Goal: Task Accomplishment & Management: Complete application form

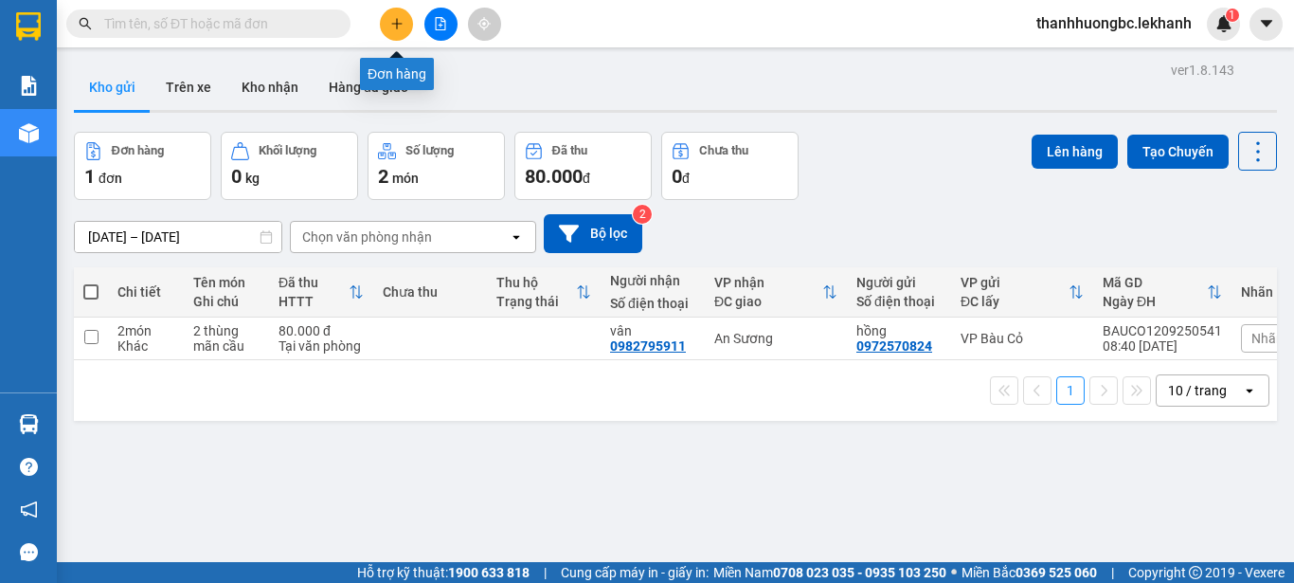
click at [393, 22] on icon "plus" at bounding box center [396, 23] width 13 height 13
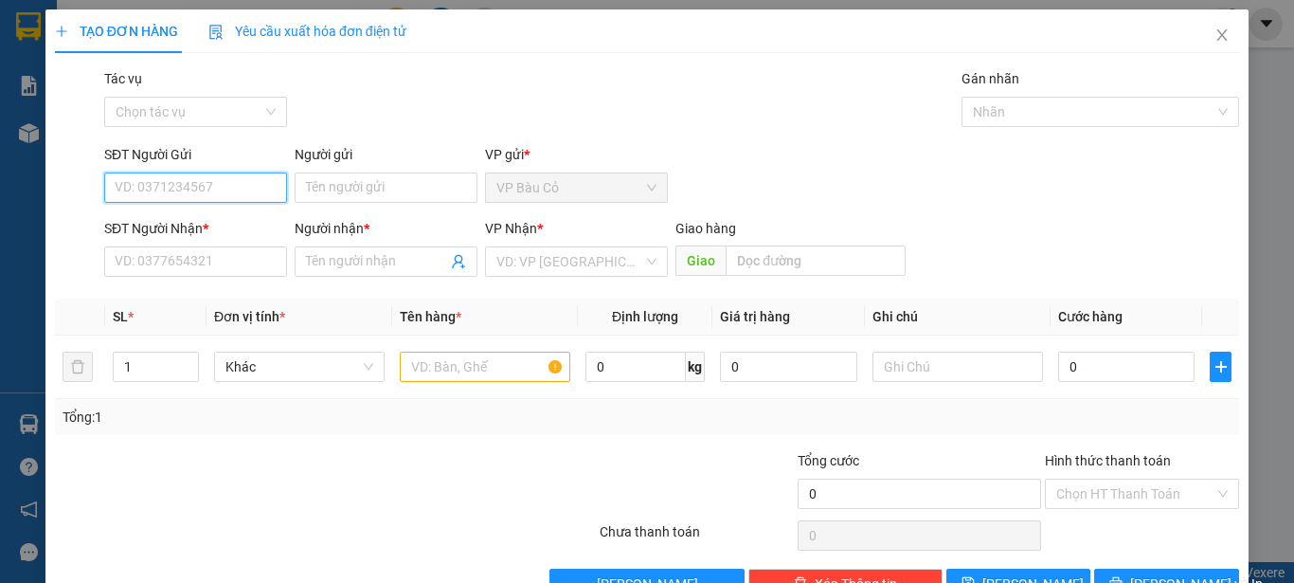
click at [232, 188] on input "SĐT Người Gửi" at bounding box center [195, 187] width 183 height 30
click at [206, 228] on div "0364121629 - hoa" at bounding box center [194, 225] width 158 height 21
type input "0364121629"
type input "hoa"
type input "0396785527"
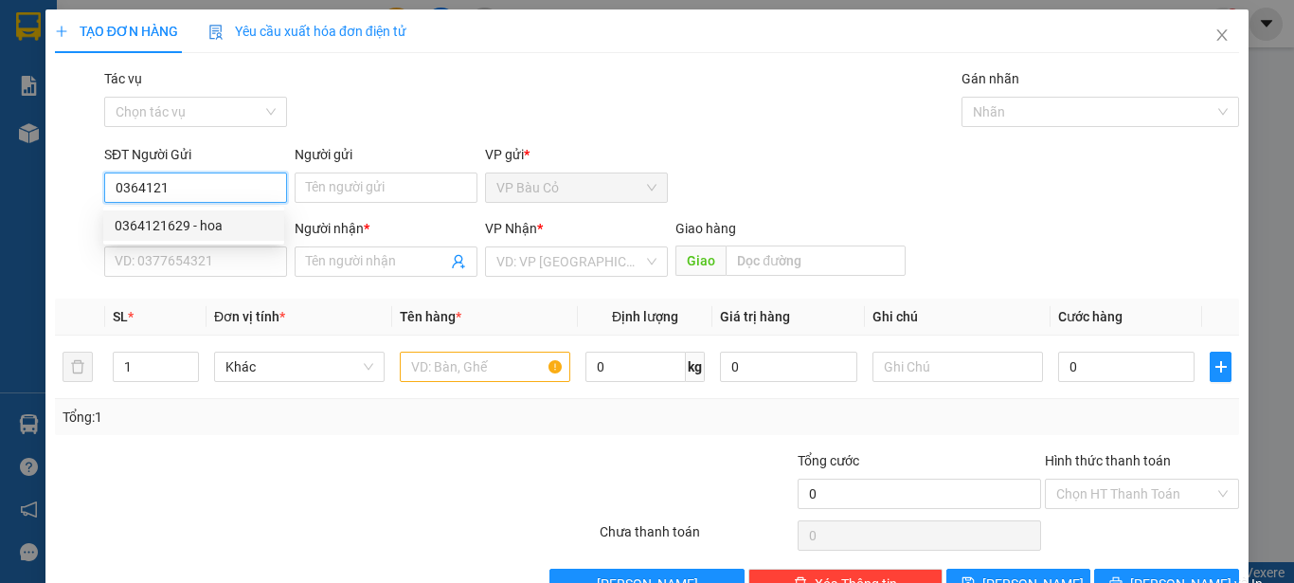
type input "quân"
type input "30.000"
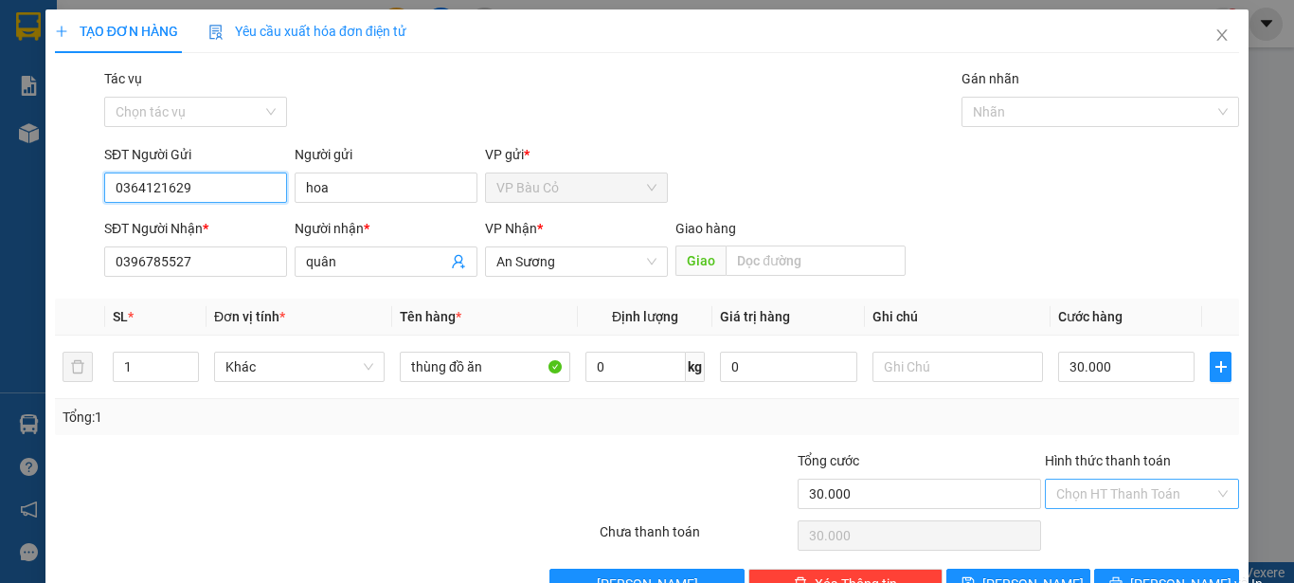
type input "0364121629"
click at [1103, 492] on input "Hình thức thanh toán" at bounding box center [1136, 493] width 158 height 28
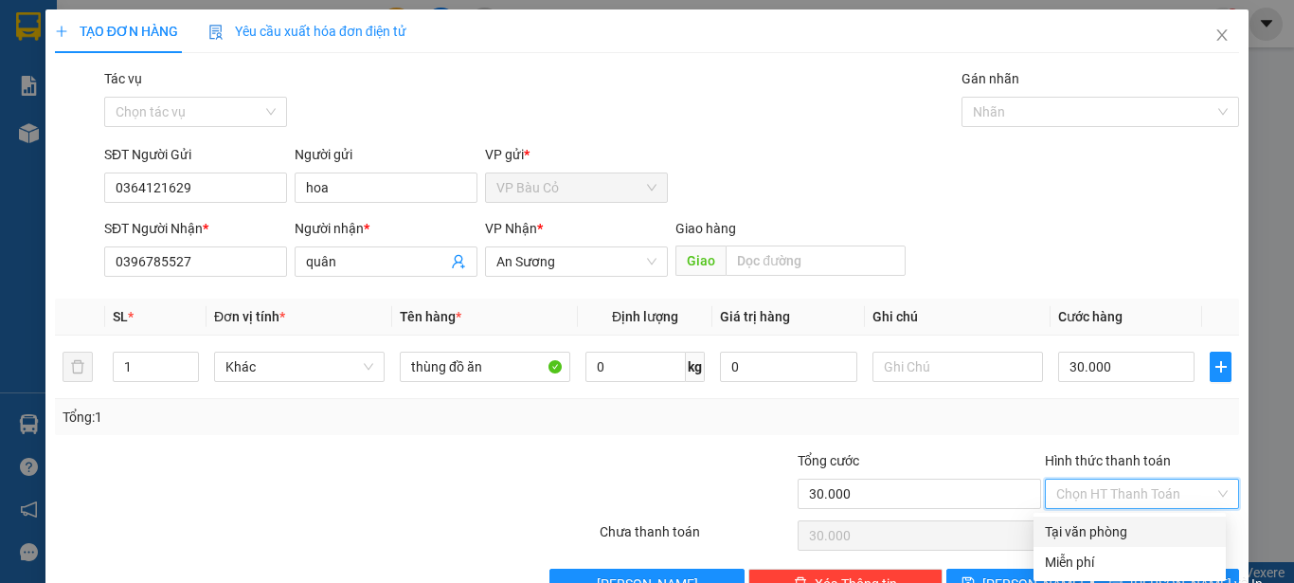
click at [1096, 523] on div "Tại văn phòng" at bounding box center [1130, 531] width 170 height 21
type input "0"
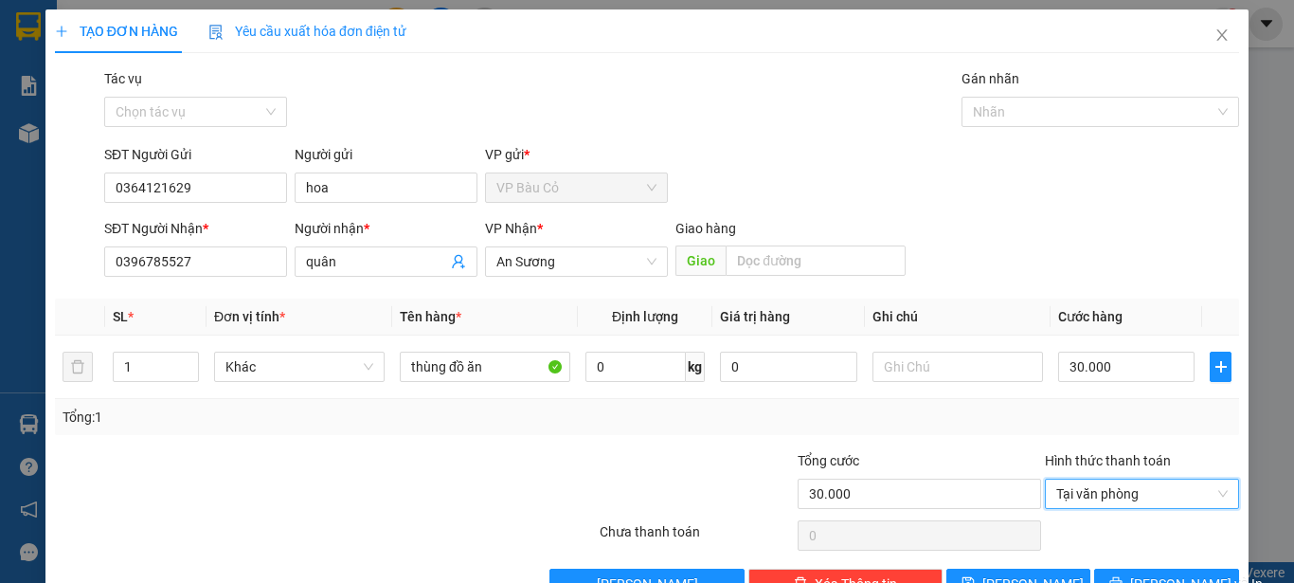
scroll to position [53, 0]
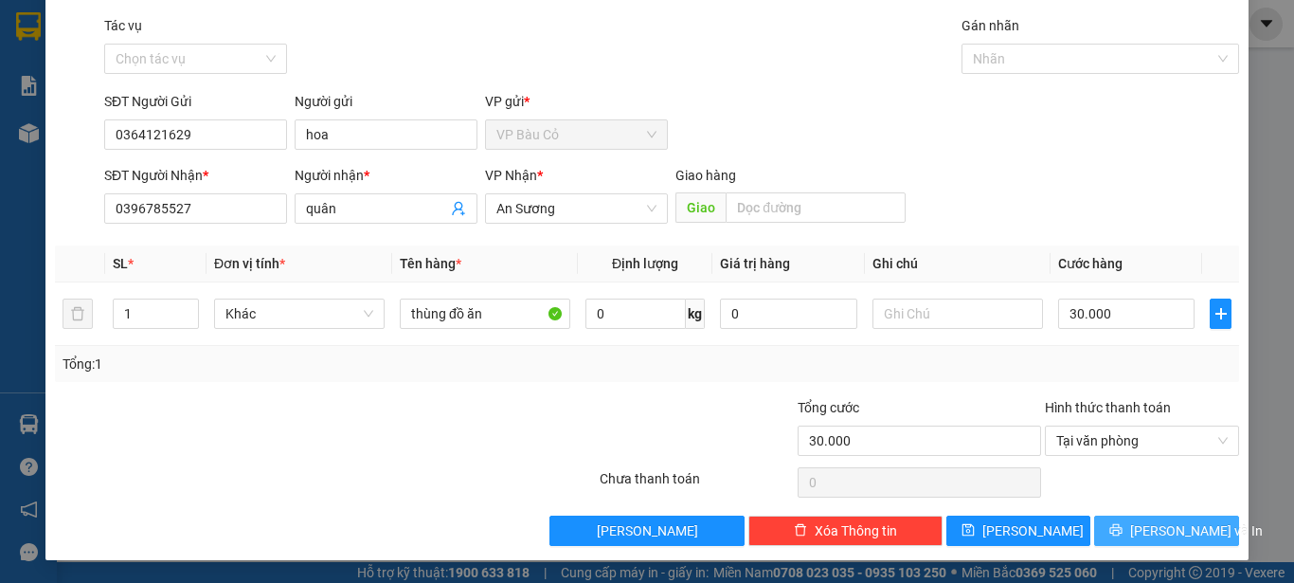
click at [1114, 524] on button "[PERSON_NAME] và In" at bounding box center [1167, 531] width 145 height 30
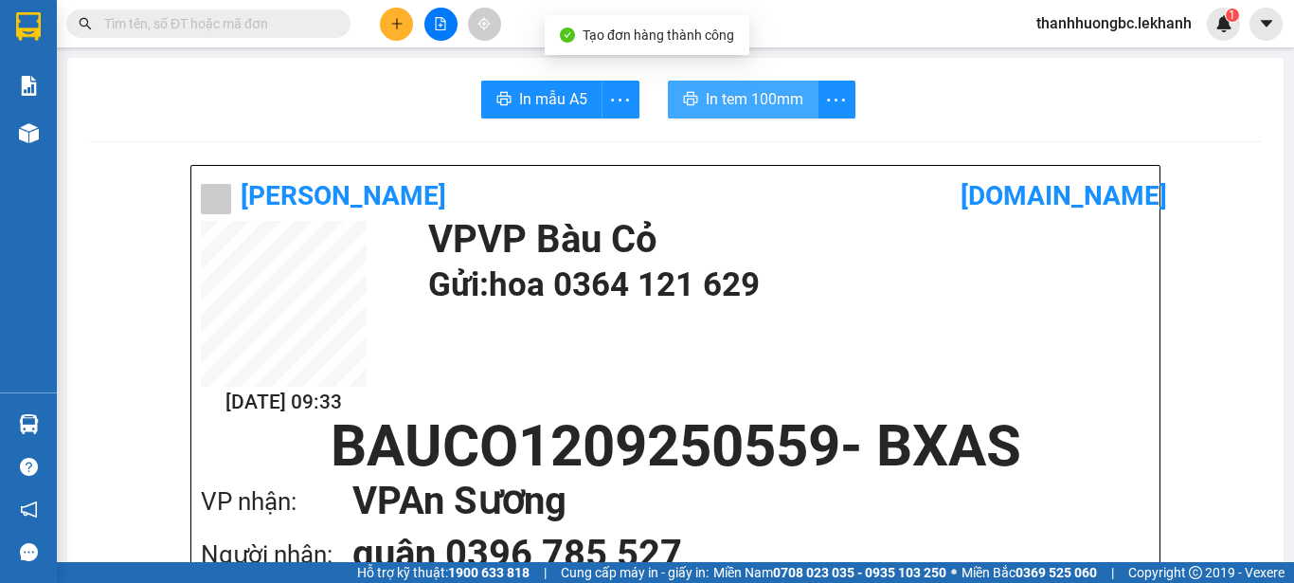
click at [775, 98] on span "In tem 100mm" at bounding box center [755, 99] width 98 height 24
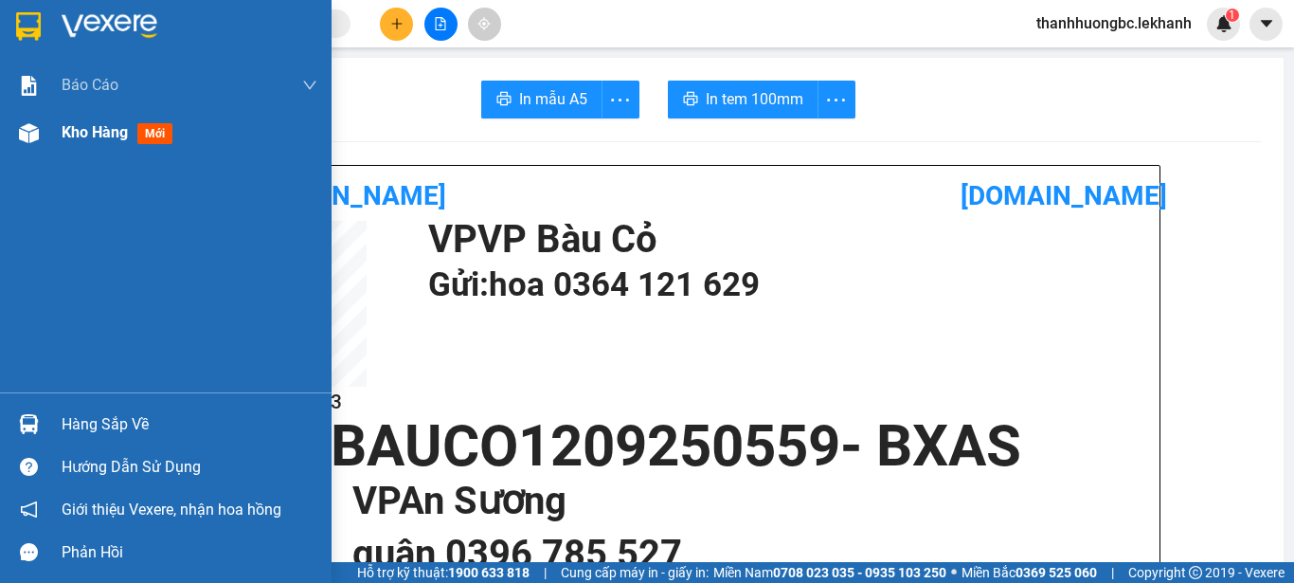
click at [46, 126] on div "Kho hàng mới" at bounding box center [166, 132] width 332 height 47
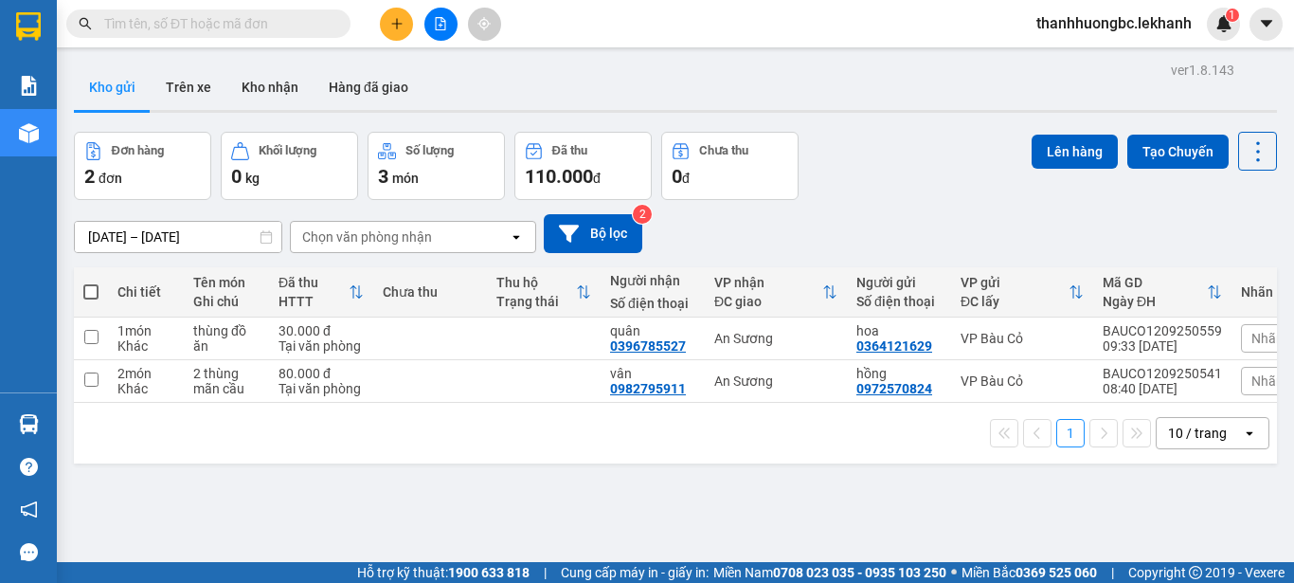
click at [404, 25] on button at bounding box center [396, 24] width 33 height 33
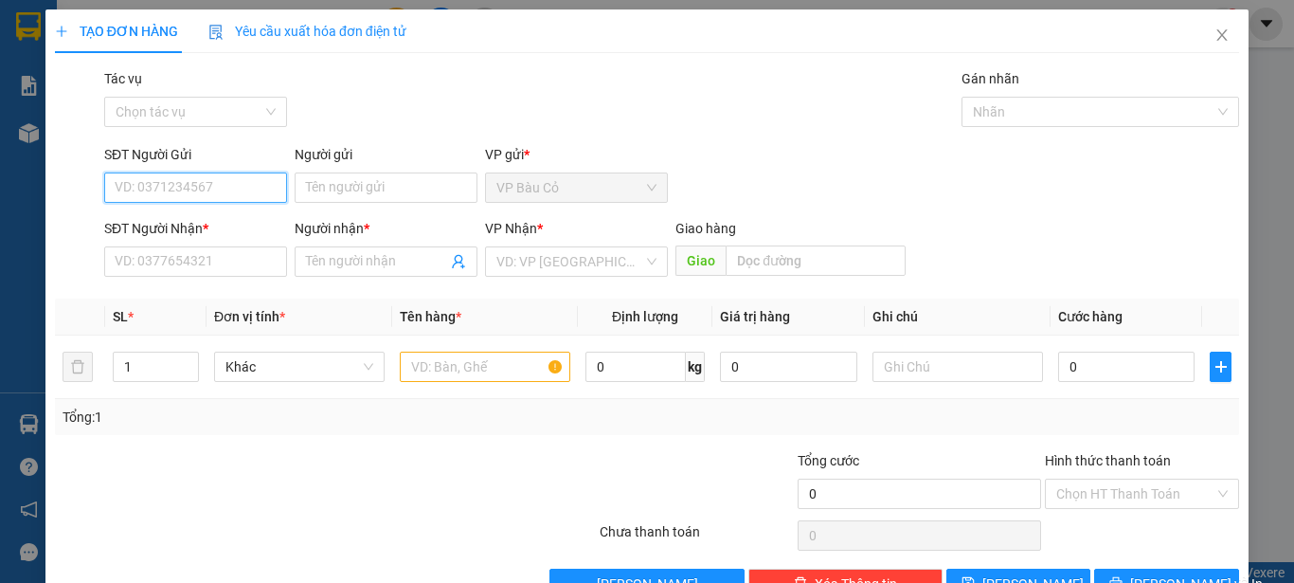
click at [163, 178] on input "SĐT Người Gửi" at bounding box center [195, 187] width 183 height 30
click at [204, 221] on div "0383465040 - chú sâu" at bounding box center [194, 225] width 158 height 21
type input "0383465040"
type input "chú sâu"
type input "0355645736"
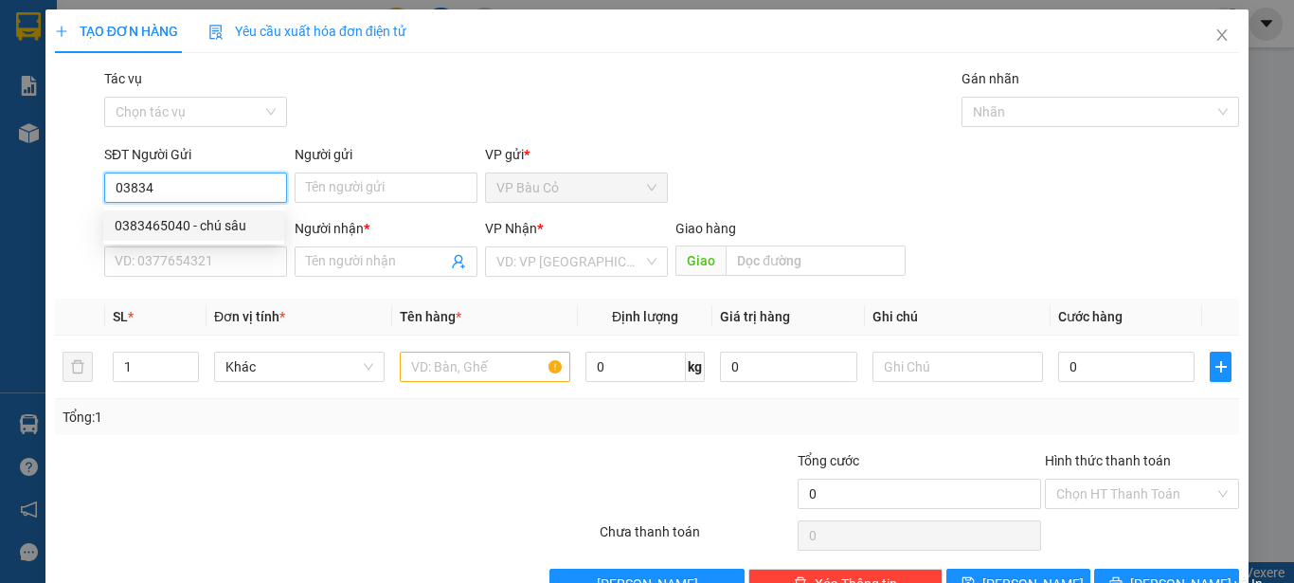
type input "dương"
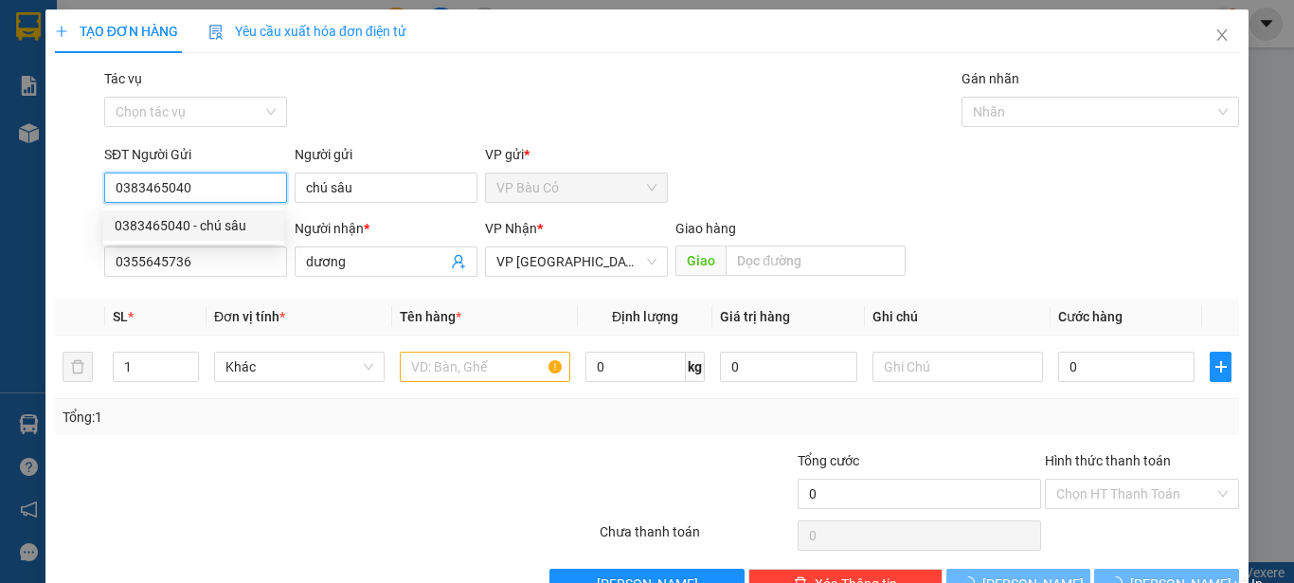
type input "30.000"
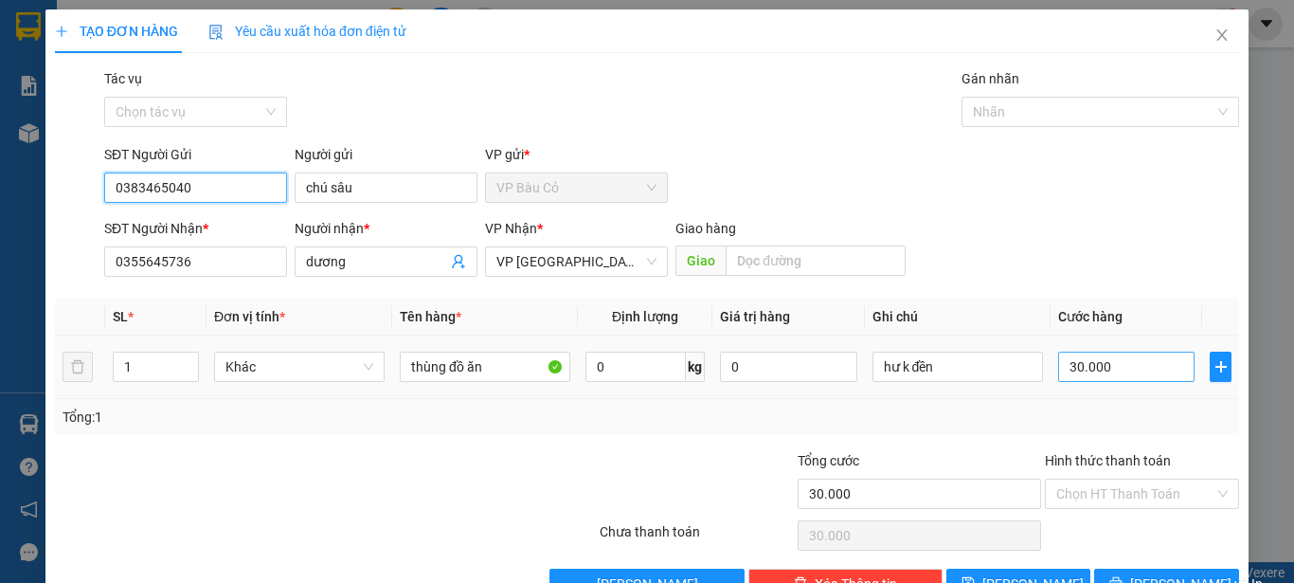
type input "0383465040"
click at [1083, 371] on input "30.000" at bounding box center [1127, 367] width 136 height 30
type input "5"
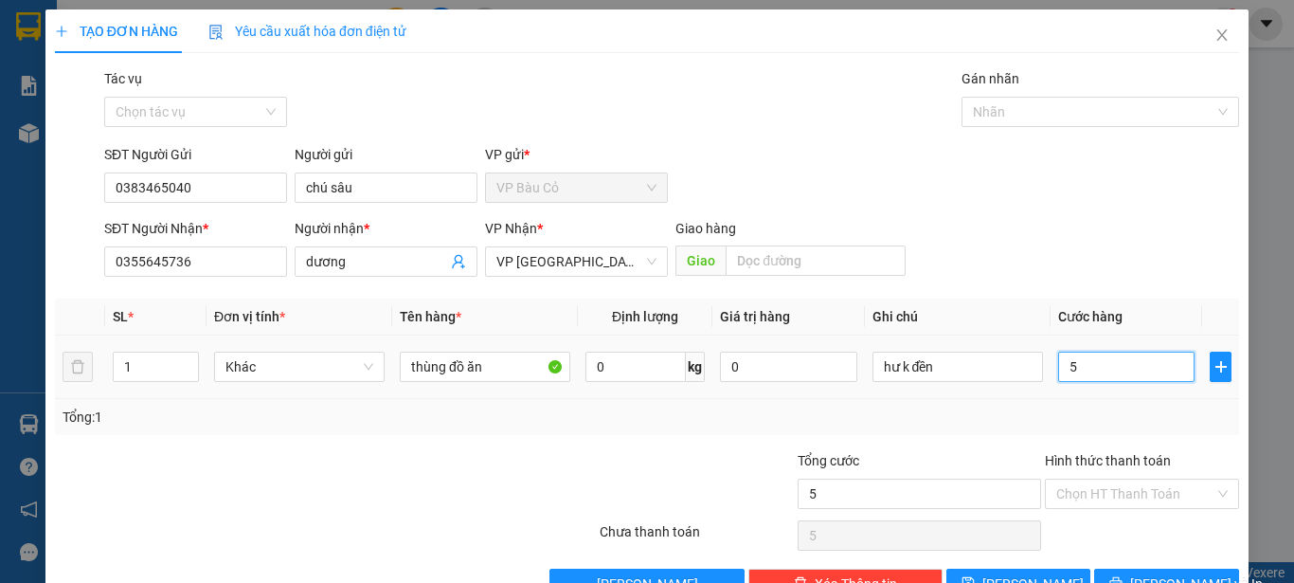
type input "50"
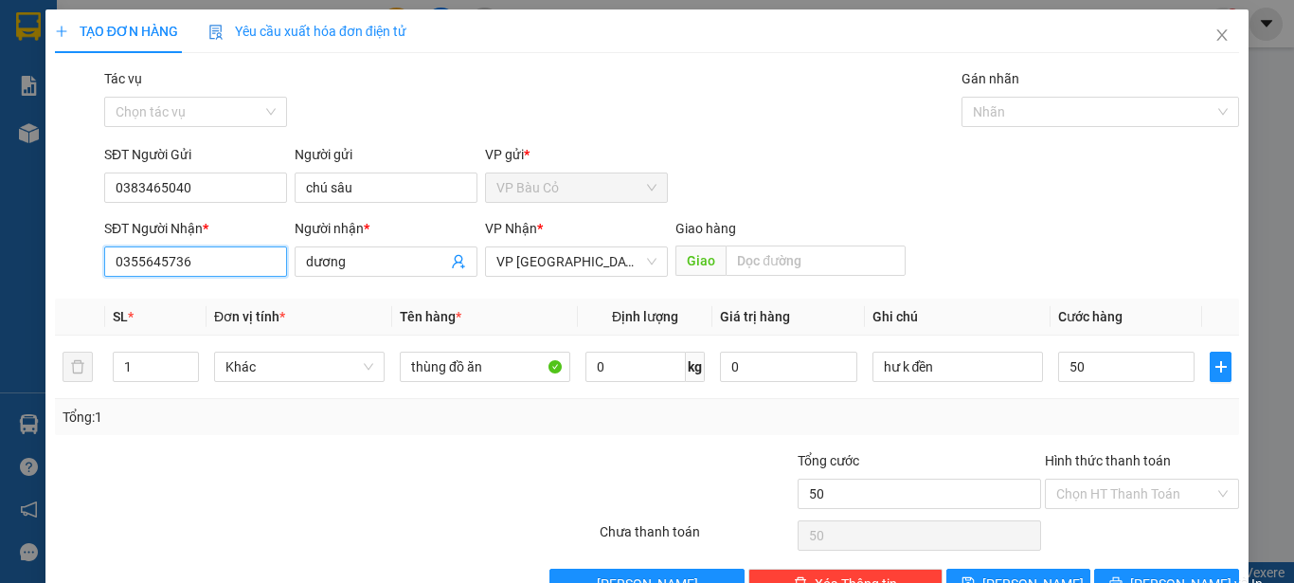
type input "50.000"
click at [233, 269] on input "0355645736" at bounding box center [195, 261] width 183 height 30
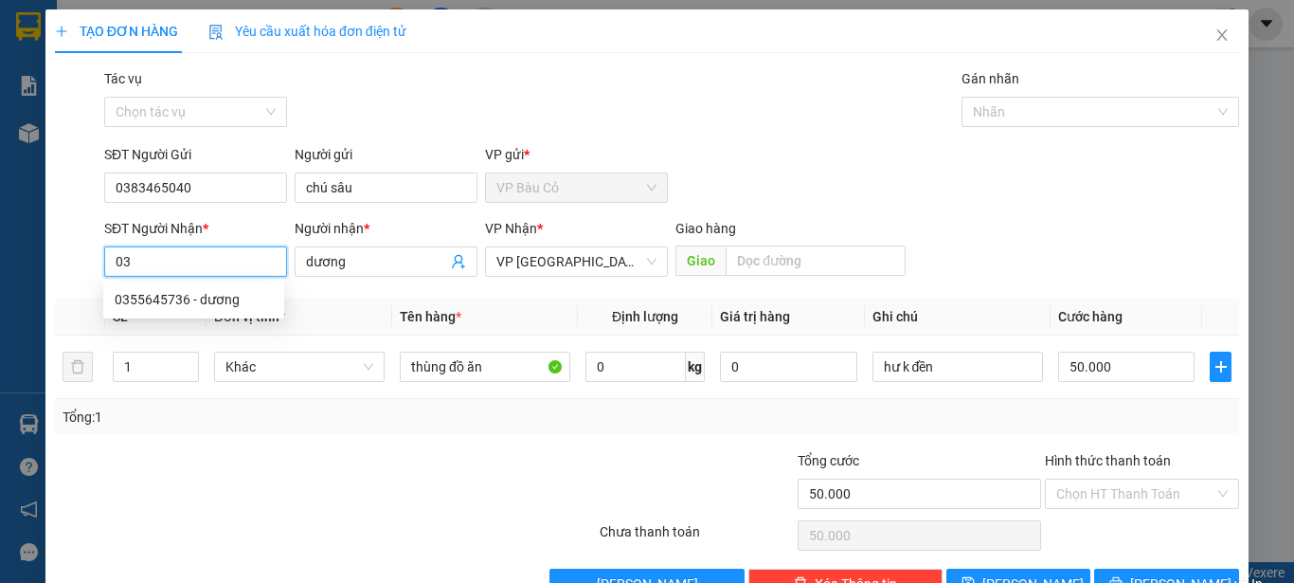
type input "0"
click at [233, 269] on input "SĐT Người Nhận *" at bounding box center [195, 261] width 183 height 30
click at [350, 306] on th "Đơn vị tính *" at bounding box center [300, 317] width 186 height 37
click at [280, 251] on input "SĐT Người Nhận *" at bounding box center [195, 261] width 183 height 30
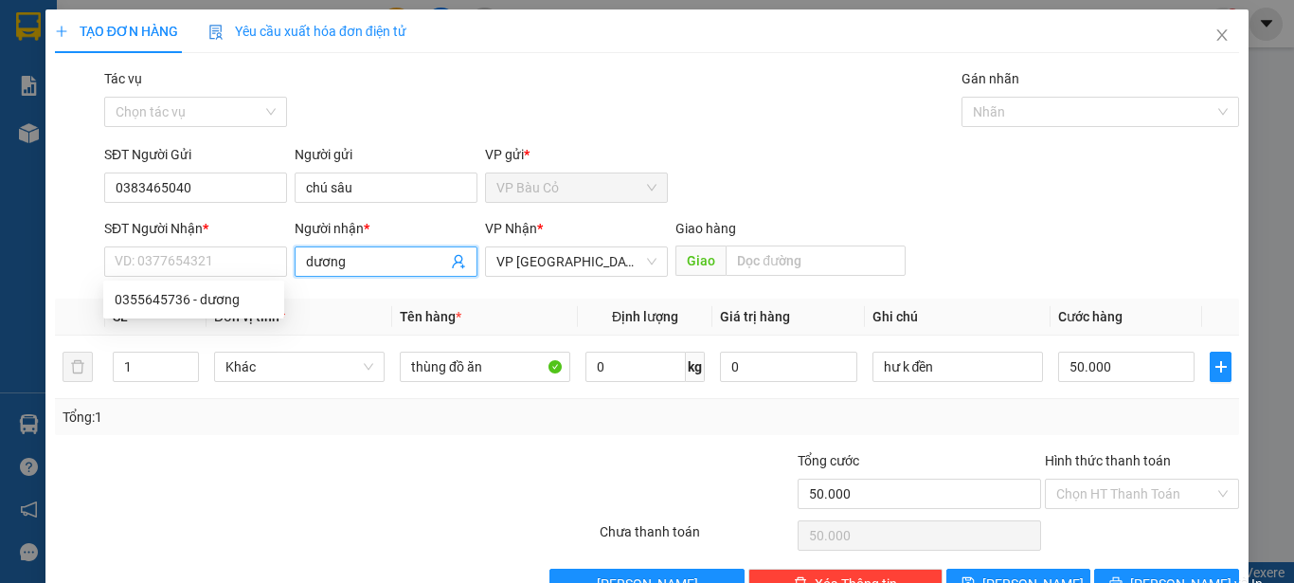
click at [361, 252] on input "dương" at bounding box center [376, 261] width 141 height 21
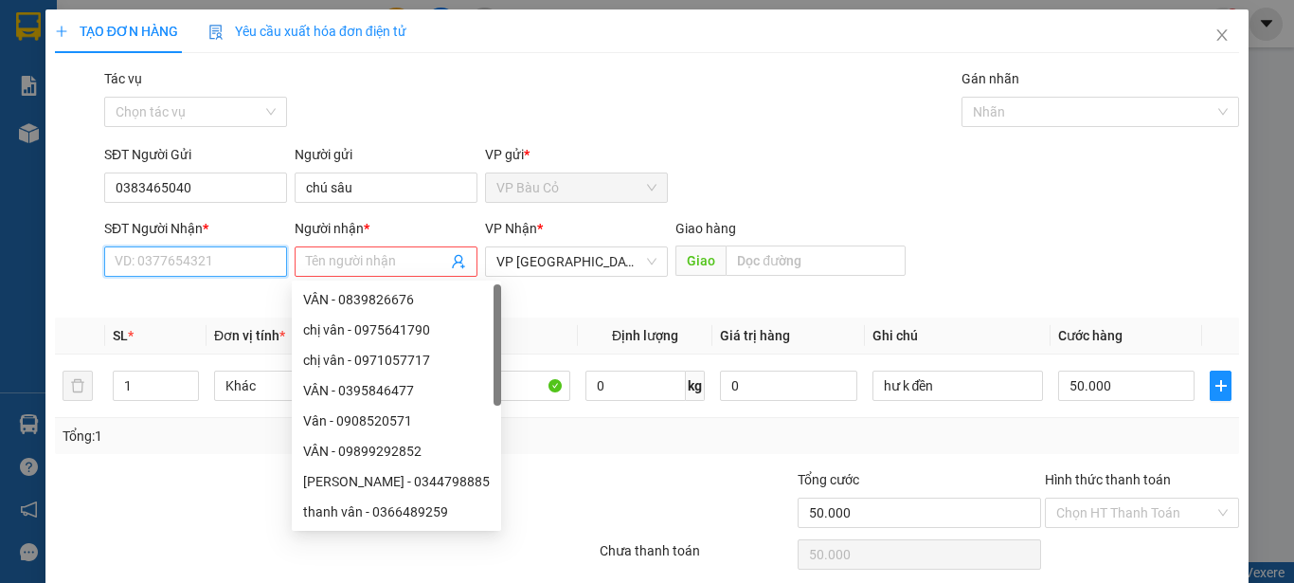
click at [156, 258] on input "SĐT Người Nhận *" at bounding box center [195, 261] width 183 height 30
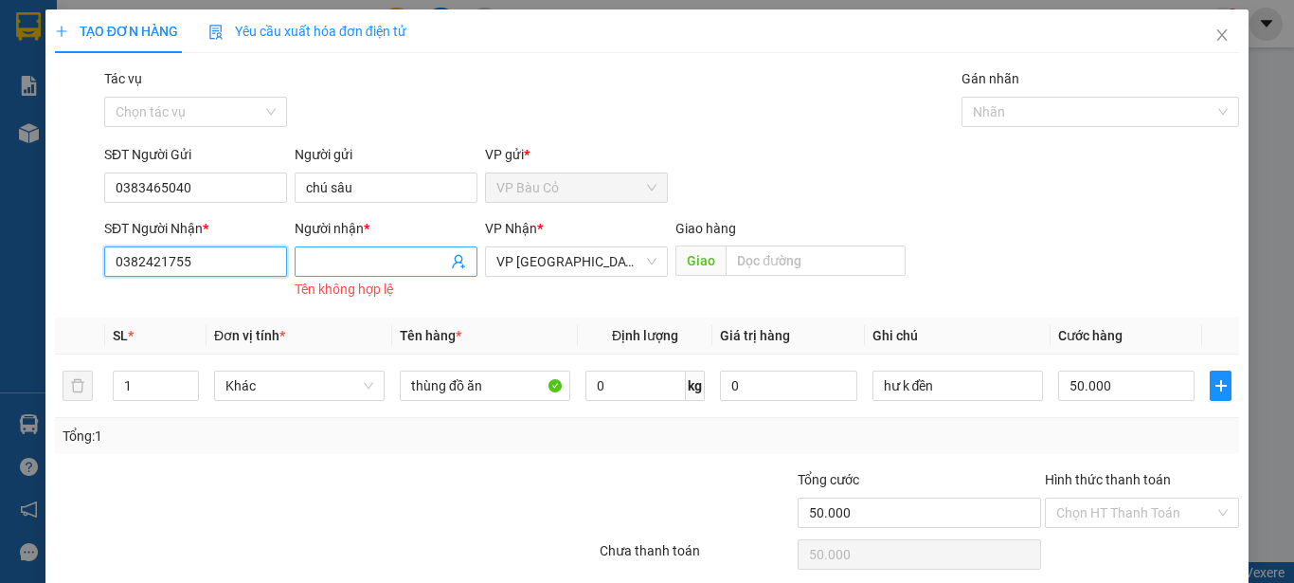
type input "0382421755"
click at [407, 259] on input "Người nhận *" at bounding box center [376, 261] width 141 height 21
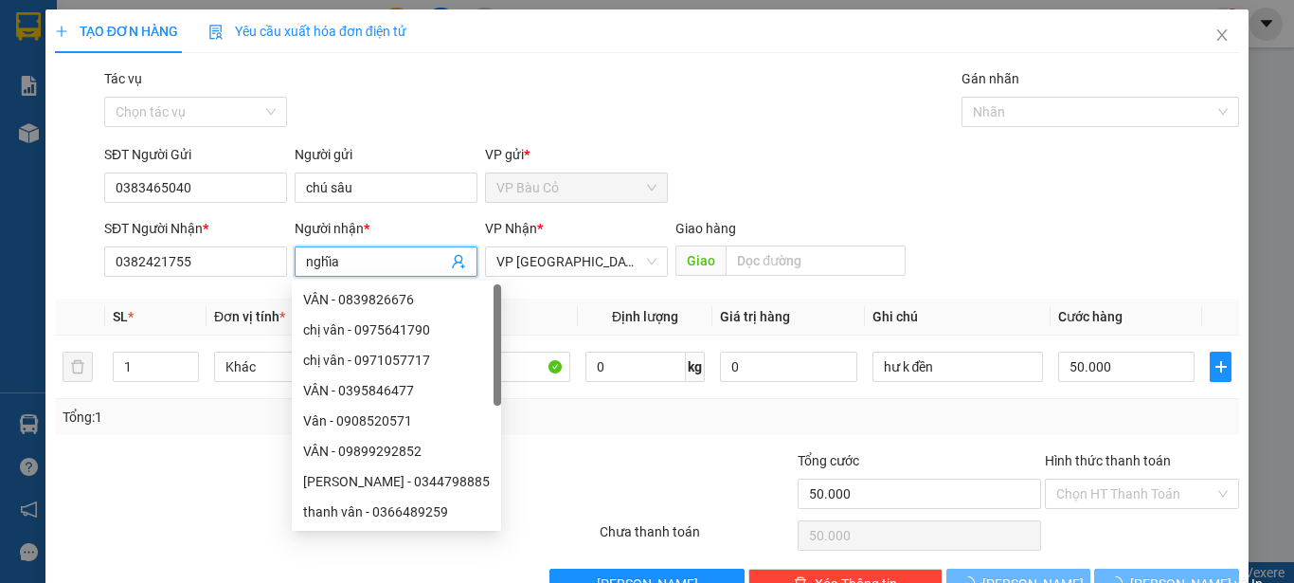
type input "nghĩa"
click at [743, 494] on div at bounding box center [697, 483] width 198 height 66
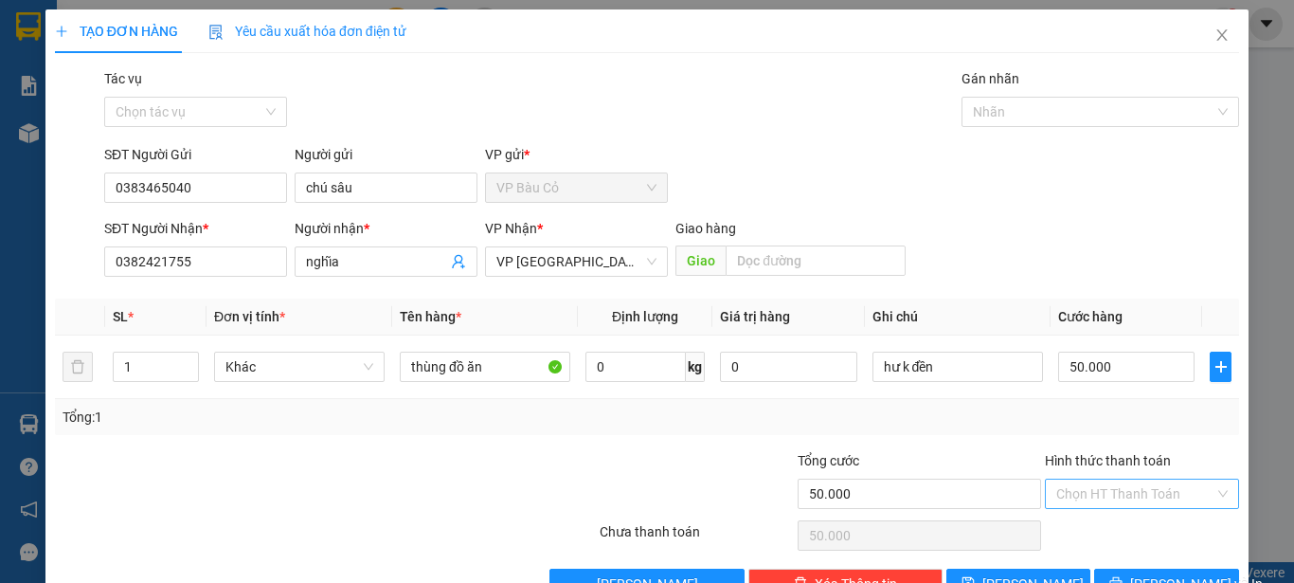
scroll to position [53, 0]
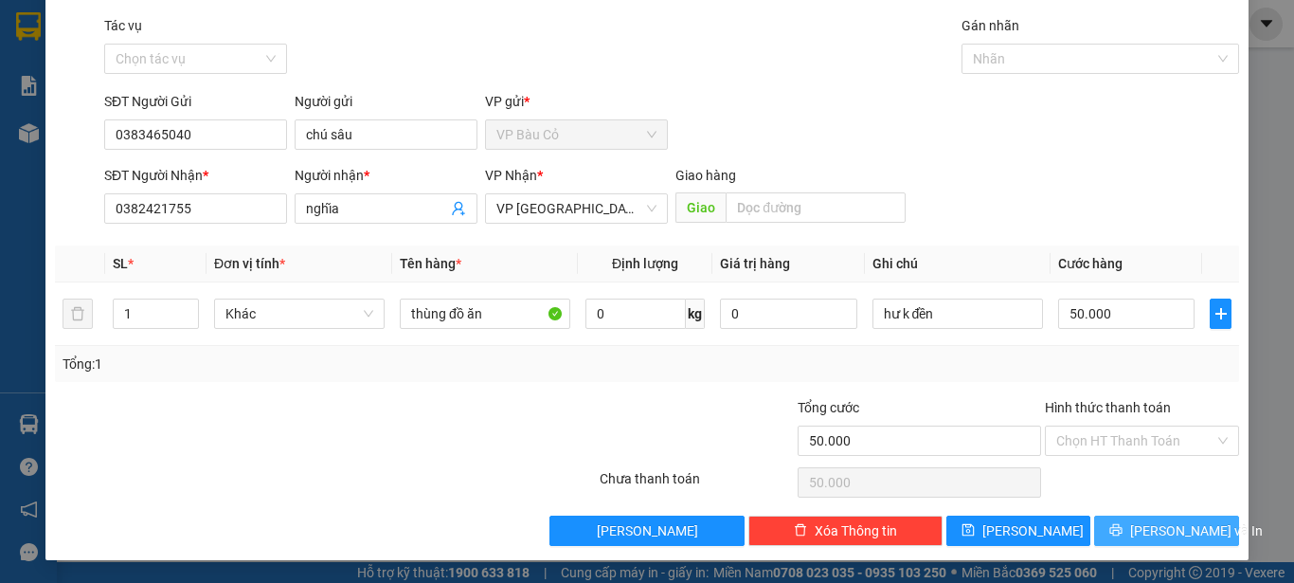
click at [1132, 536] on button "[PERSON_NAME] và In" at bounding box center [1167, 531] width 145 height 30
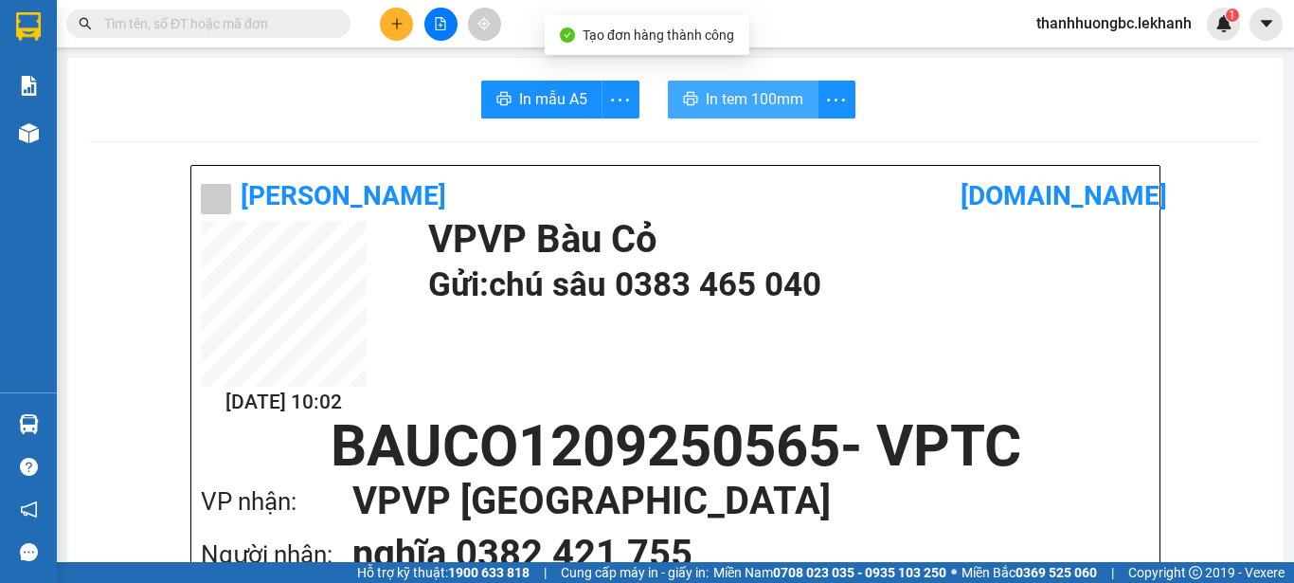
click at [730, 111] on span "In tem 100mm" at bounding box center [755, 99] width 98 height 24
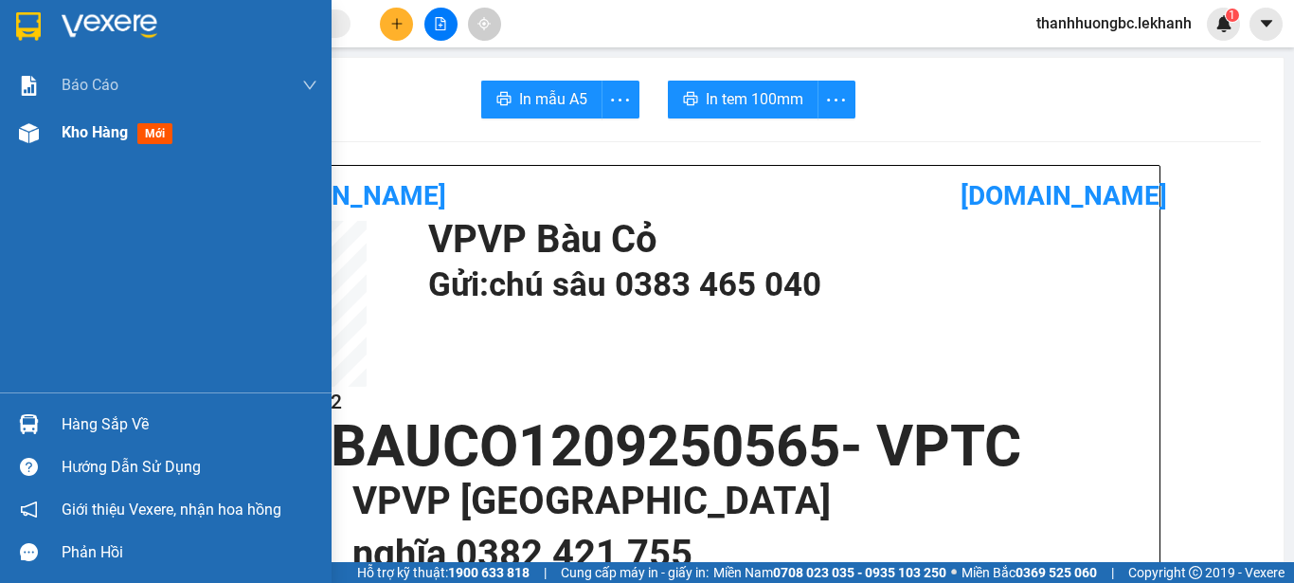
click at [85, 140] on span "Kho hàng" at bounding box center [95, 132] width 66 height 18
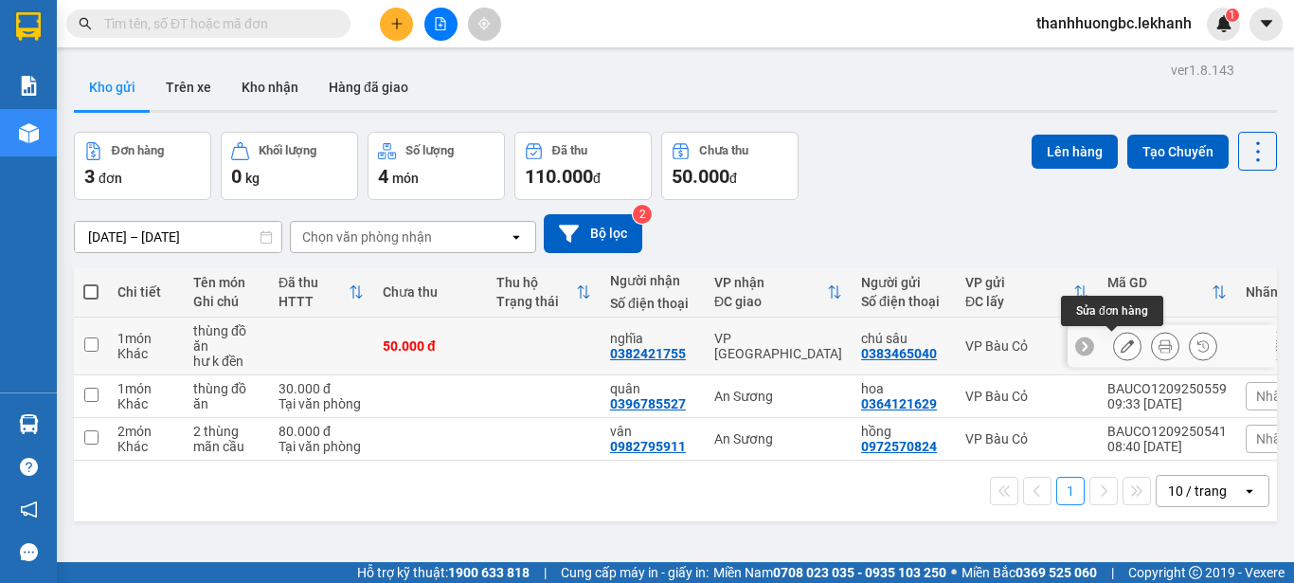
click at [1114, 354] on button at bounding box center [1127, 346] width 27 height 33
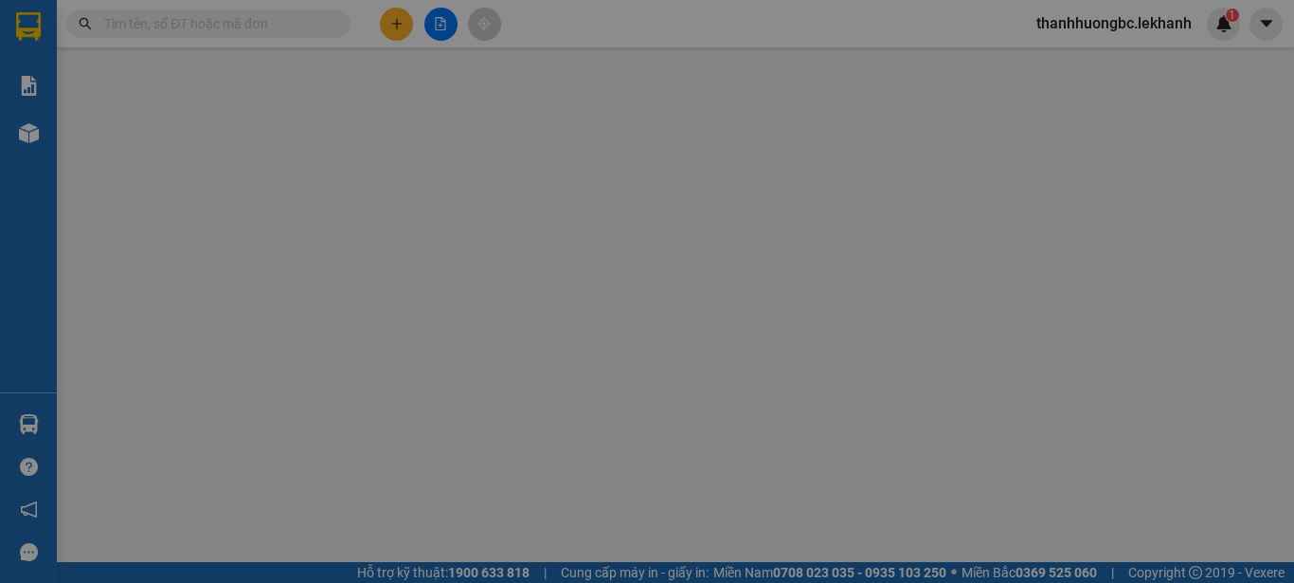
type input "0383465040"
type input "chú sâu"
type input "0382421755"
type input "nghĩa"
type input "50.000"
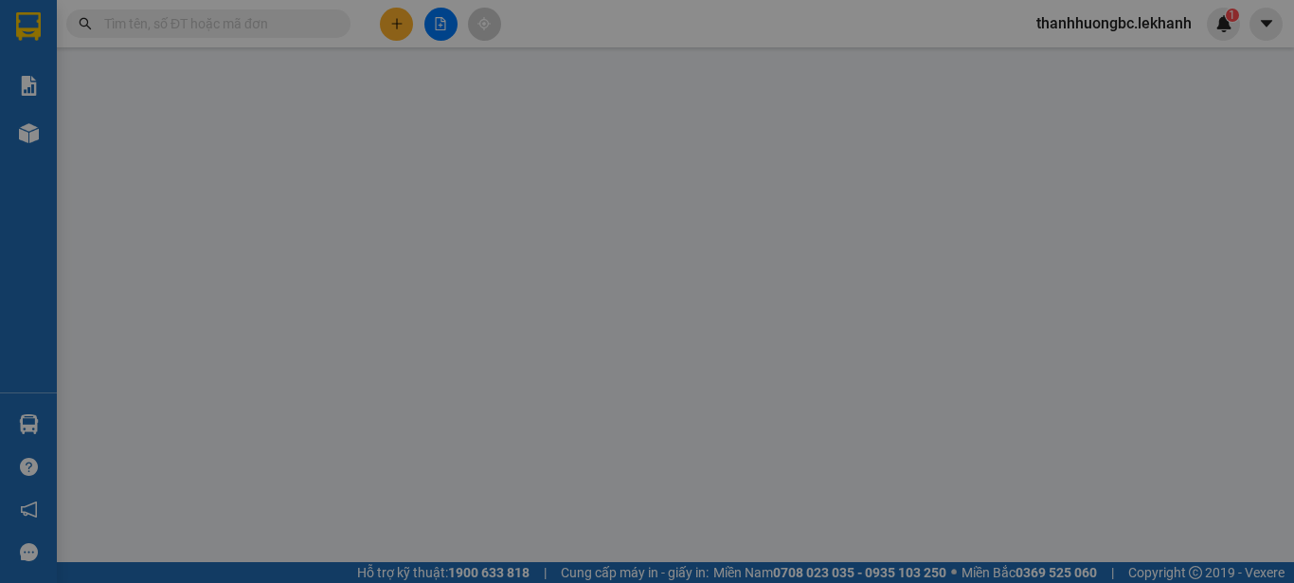
type input "50.000"
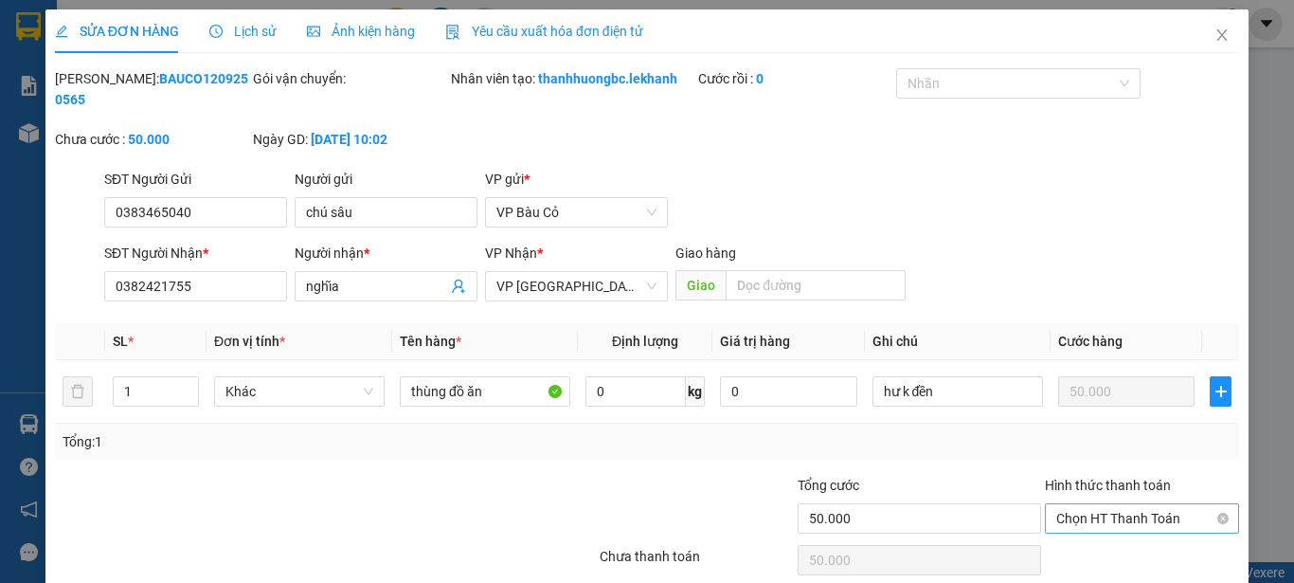
click at [1121, 504] on span "Chọn HT Thanh Toán" at bounding box center [1143, 518] width 172 height 28
click at [1082, 430] on div "Tại văn phòng" at bounding box center [1130, 429] width 170 height 21
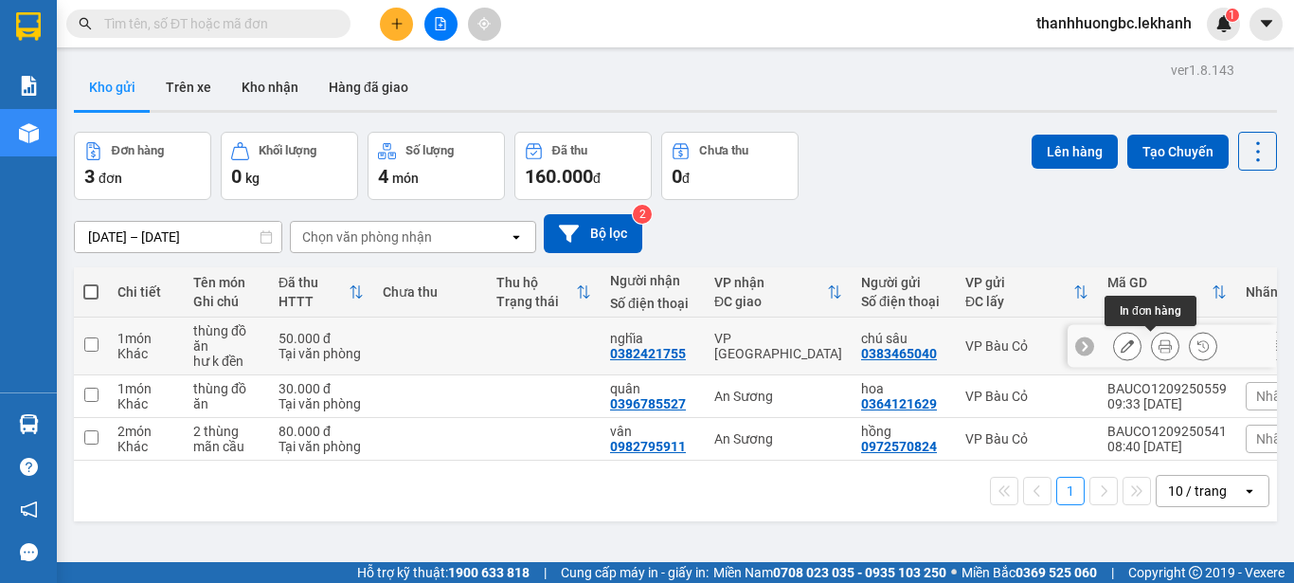
click at [1154, 337] on button at bounding box center [1165, 346] width 27 height 33
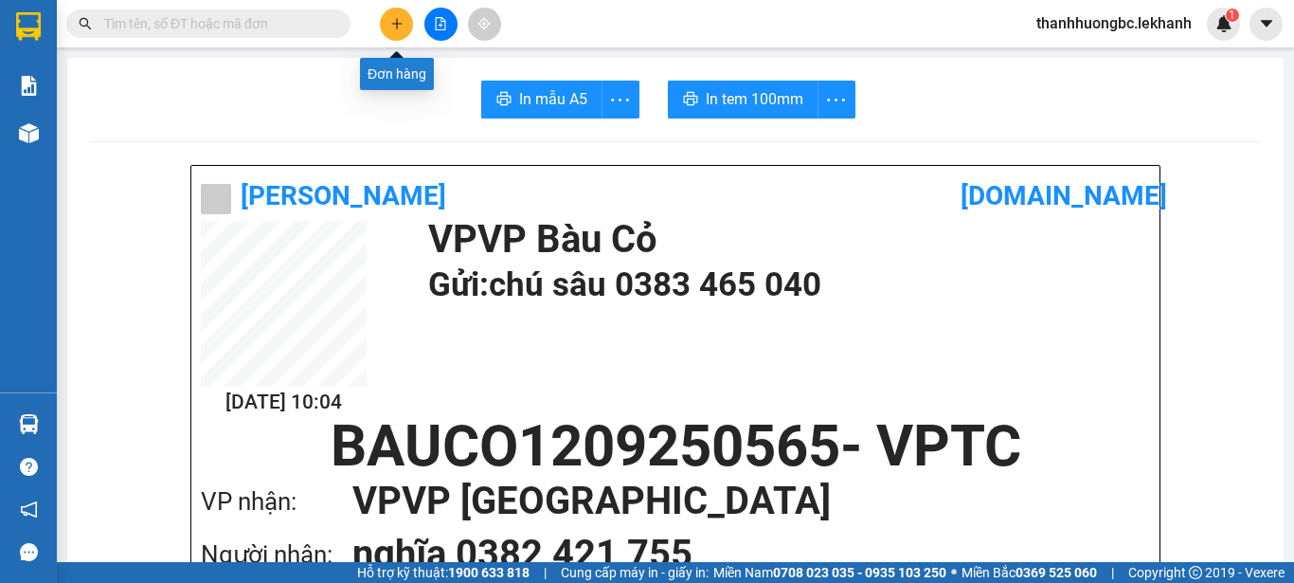
click at [398, 32] on button at bounding box center [396, 24] width 33 height 33
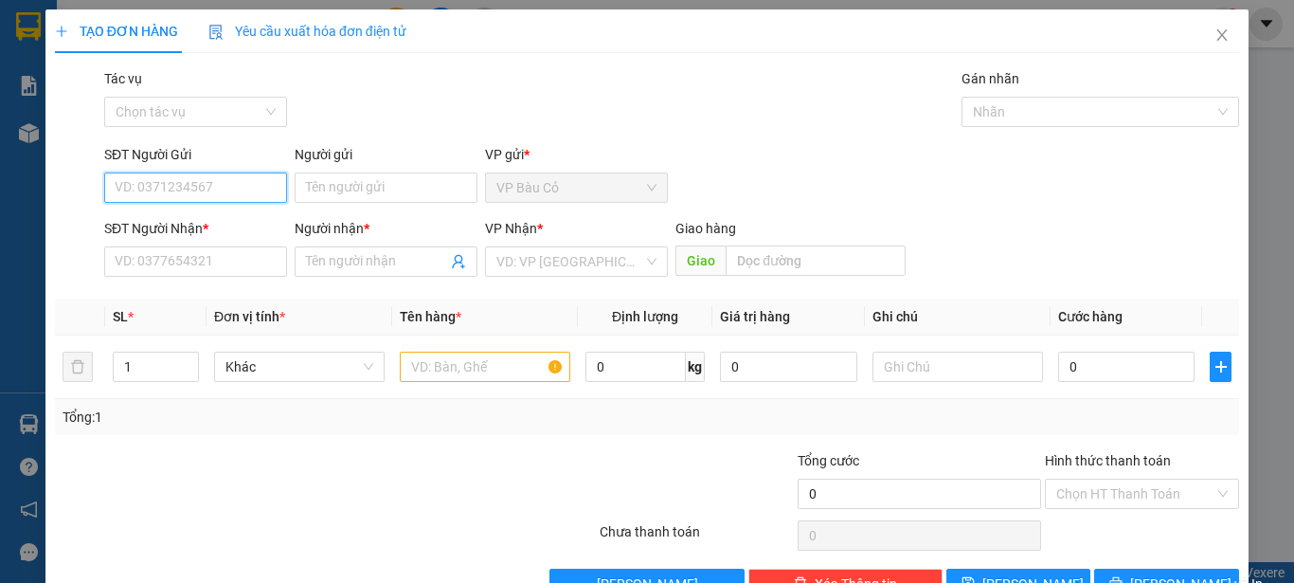
click at [233, 195] on input "SĐT Người Gửi" at bounding box center [195, 187] width 183 height 30
type input "0909344179"
click at [221, 227] on div "0909344179 - a thức" at bounding box center [194, 225] width 158 height 21
type input "a thức"
type input "0836711669"
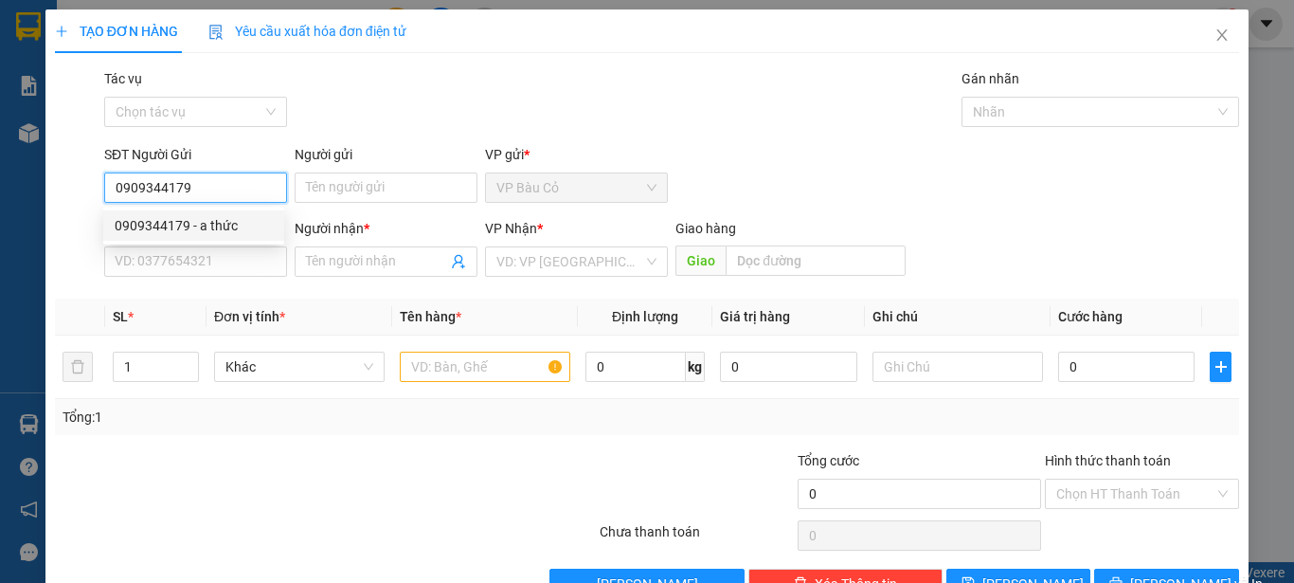
type input "duy"
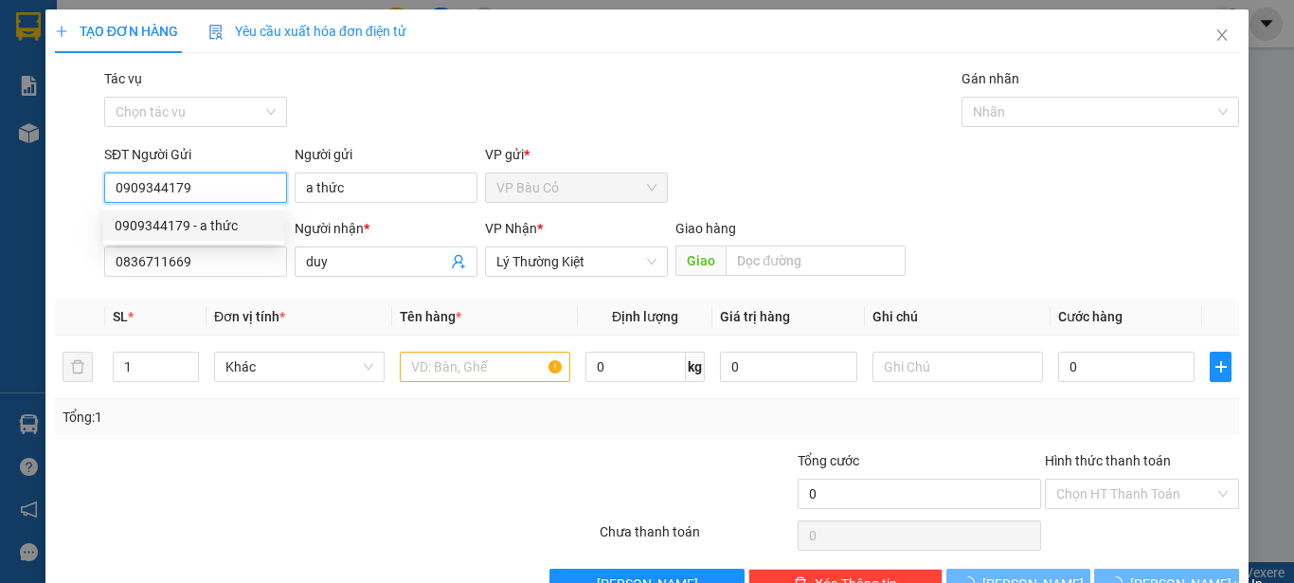
type input "30.000"
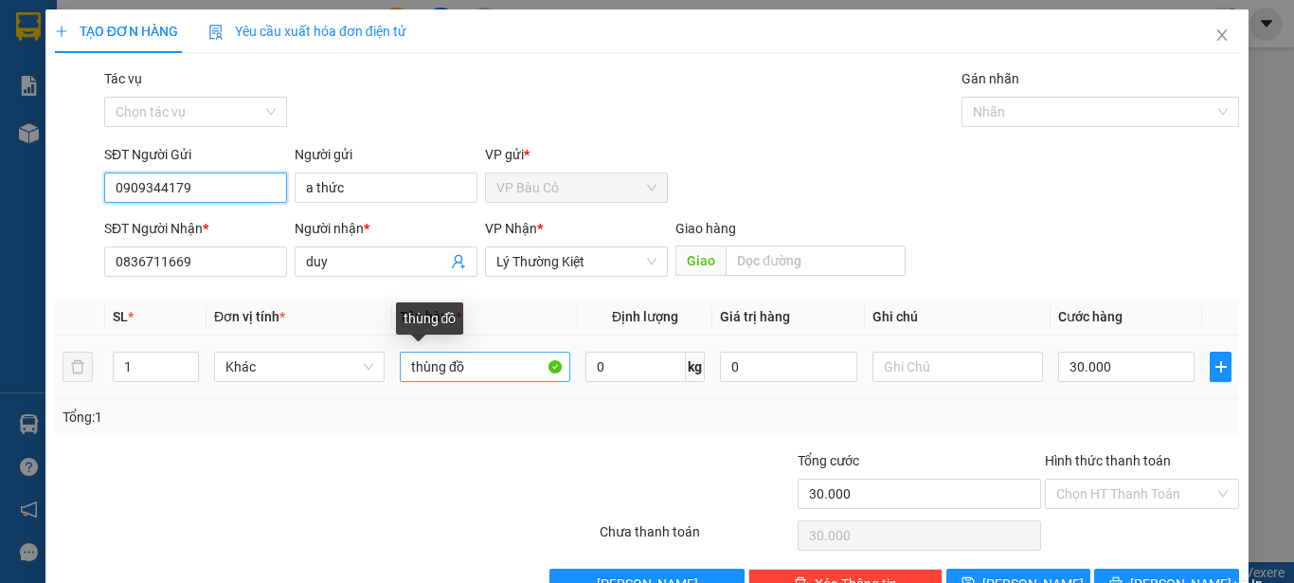
type input "0909344179"
click at [479, 378] on input "thùng đồ" at bounding box center [485, 367] width 171 height 30
click at [495, 368] on input "thùng đồ" at bounding box center [485, 367] width 171 height 30
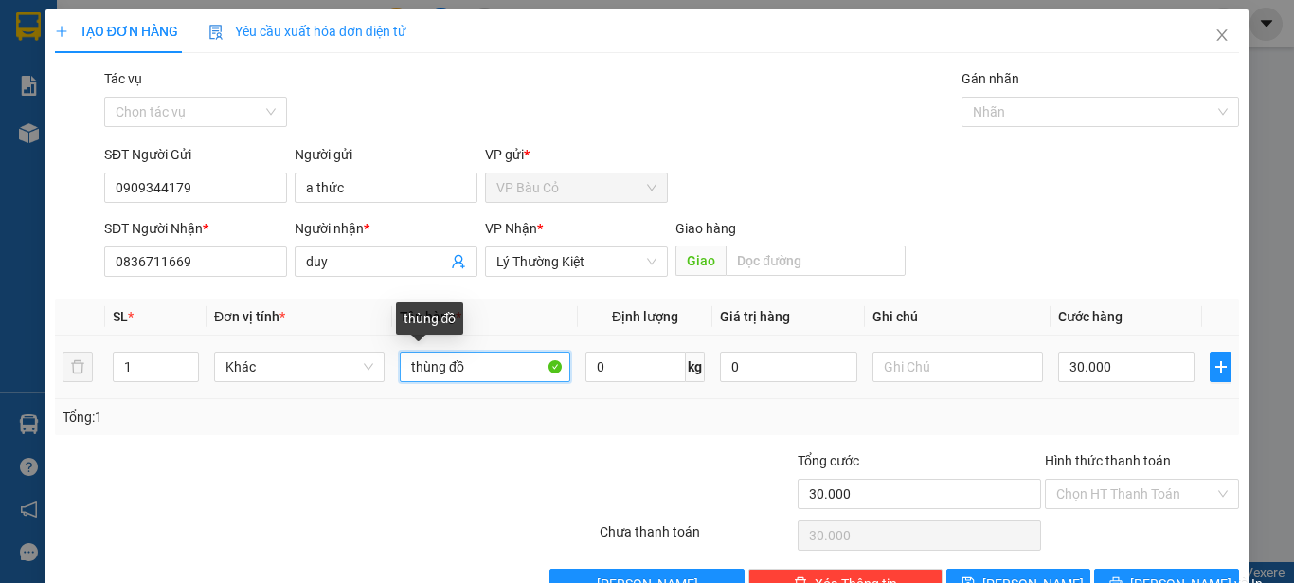
click at [495, 368] on input "thùng đồ" at bounding box center [485, 367] width 171 height 30
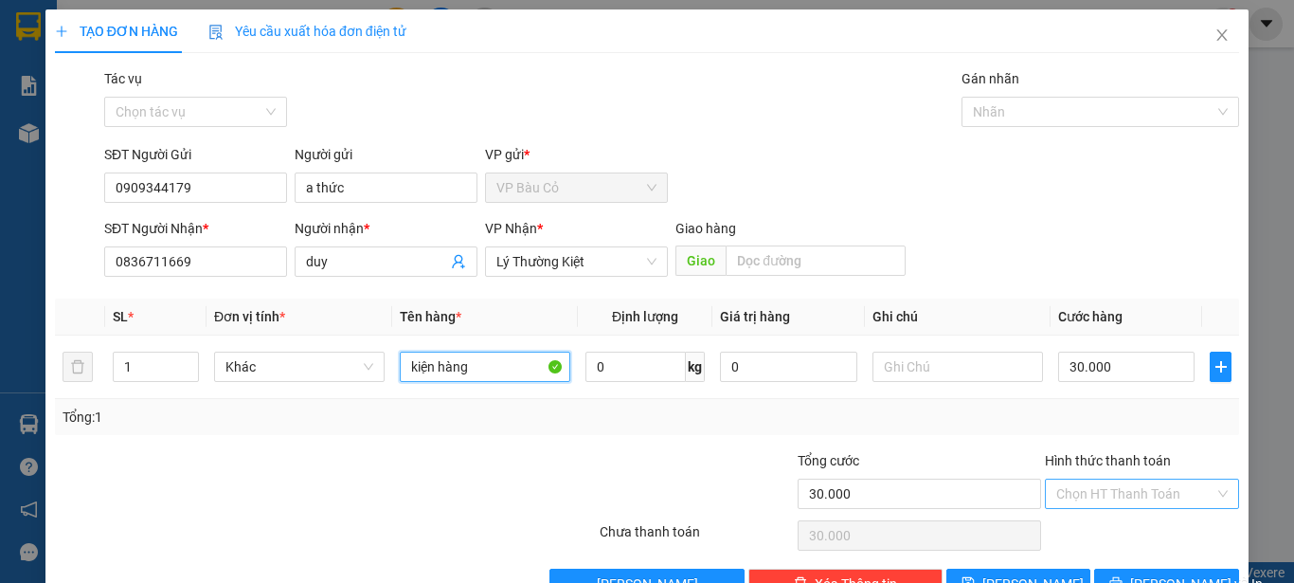
type input "kiện hàng"
click at [1094, 498] on input "Hình thức thanh toán" at bounding box center [1136, 493] width 158 height 28
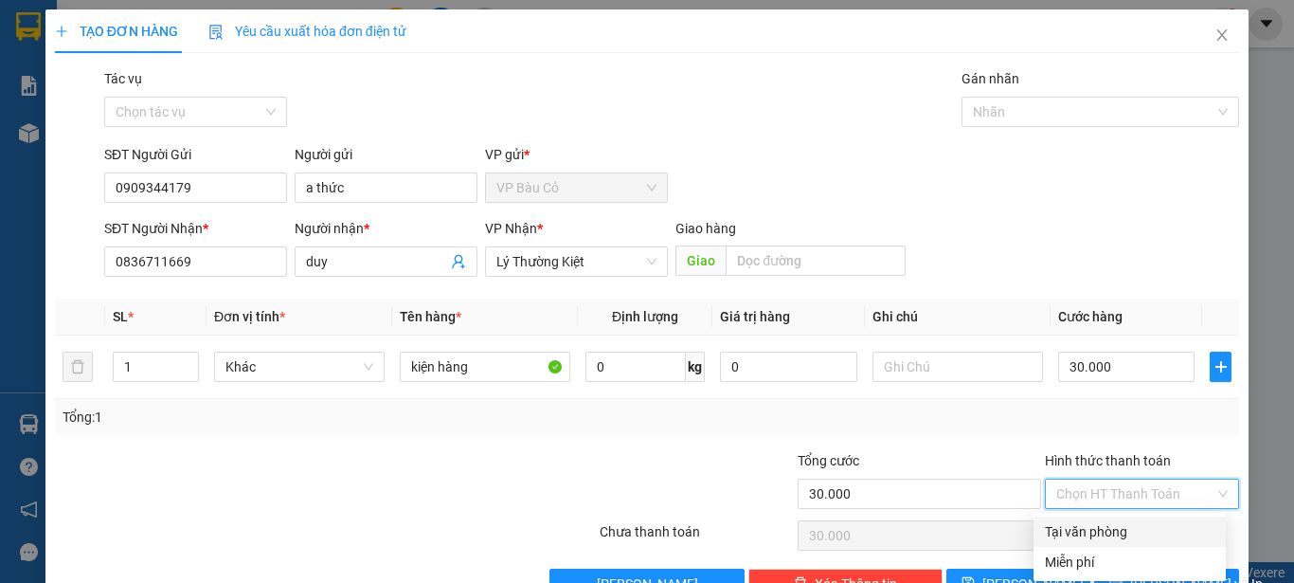
click at [1092, 528] on div "Tại văn phòng" at bounding box center [1130, 531] width 170 height 21
type input "0"
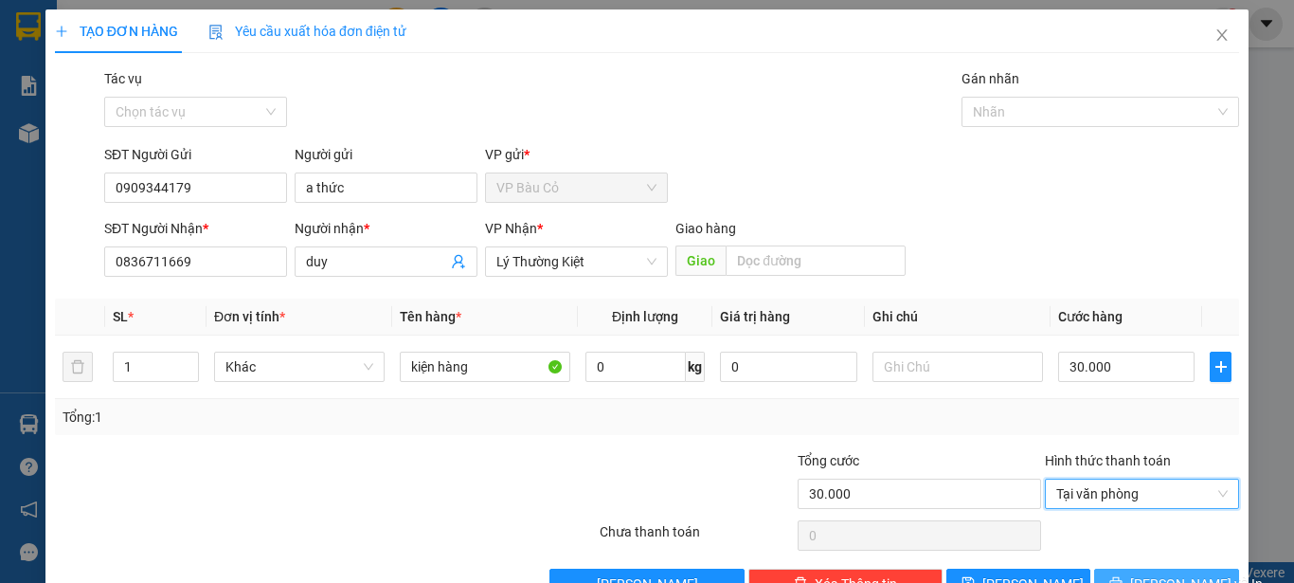
click at [1176, 573] on span "[PERSON_NAME] và In" at bounding box center [1197, 583] width 133 height 21
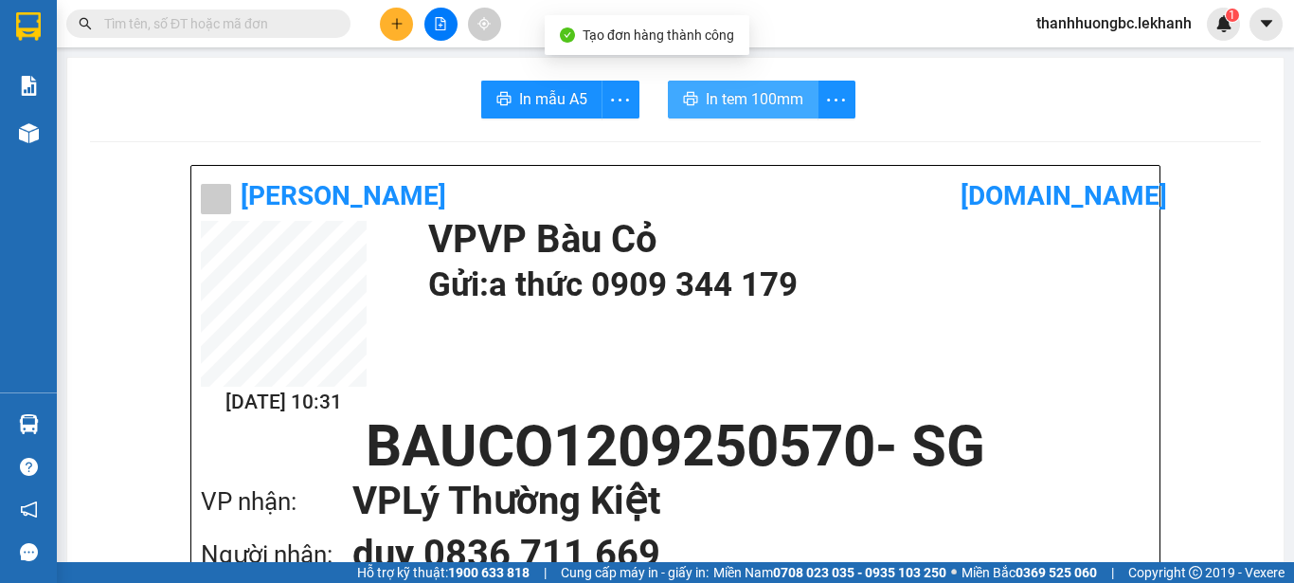
click at [746, 100] on span "In tem 100mm" at bounding box center [755, 99] width 98 height 24
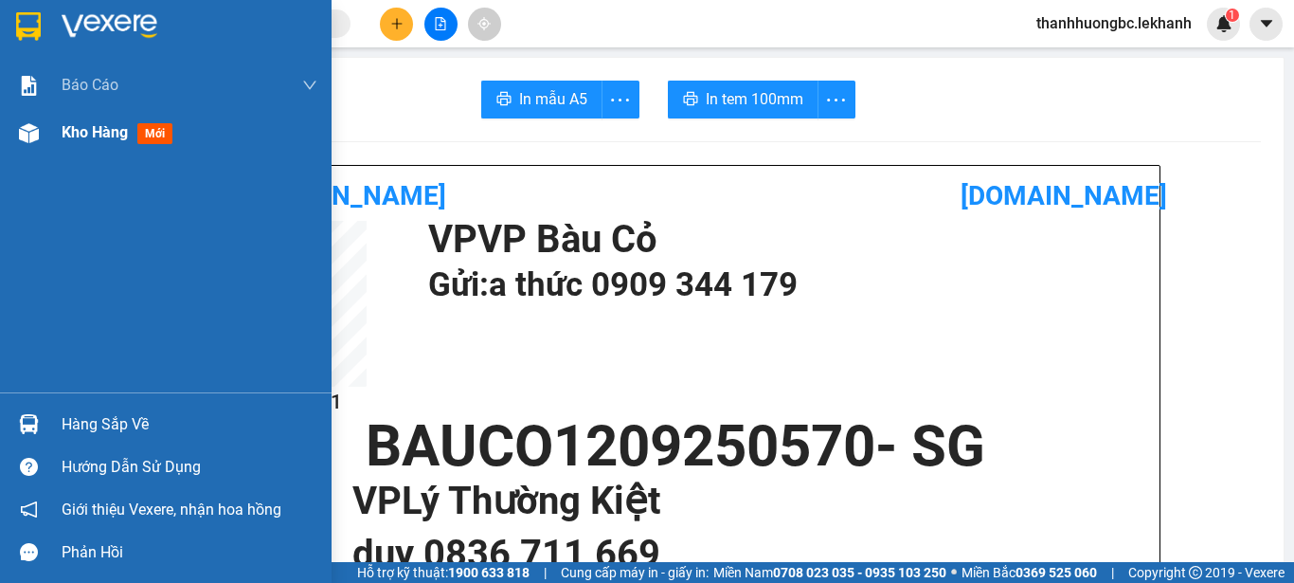
click at [78, 116] on div "Kho hàng mới" at bounding box center [190, 132] width 256 height 47
click at [79, 125] on span "Kho hàng" at bounding box center [95, 132] width 66 height 18
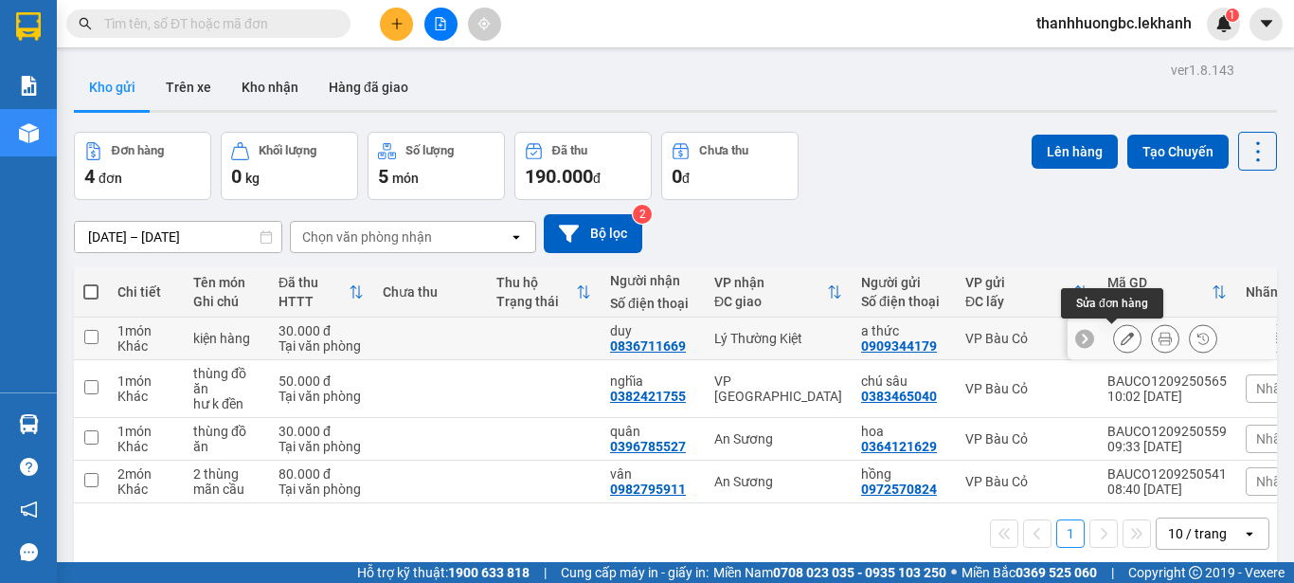
click at [1121, 337] on icon at bounding box center [1127, 338] width 13 height 13
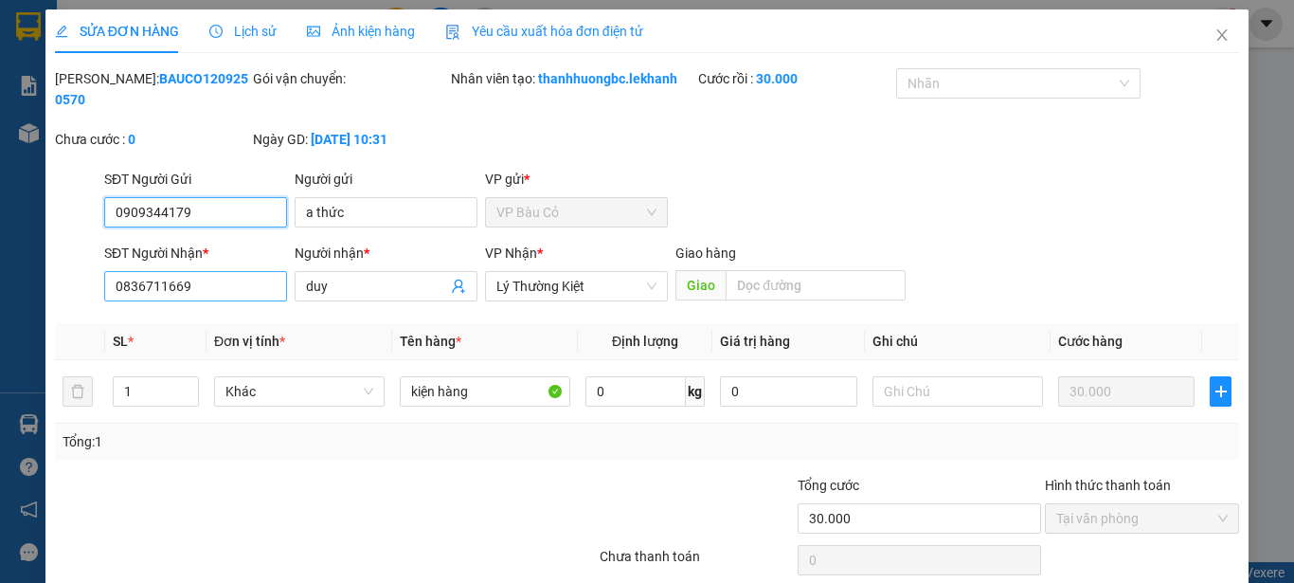
type input "0909344179"
type input "a thức"
type input "0836711669"
type input "duy"
type input "30.000"
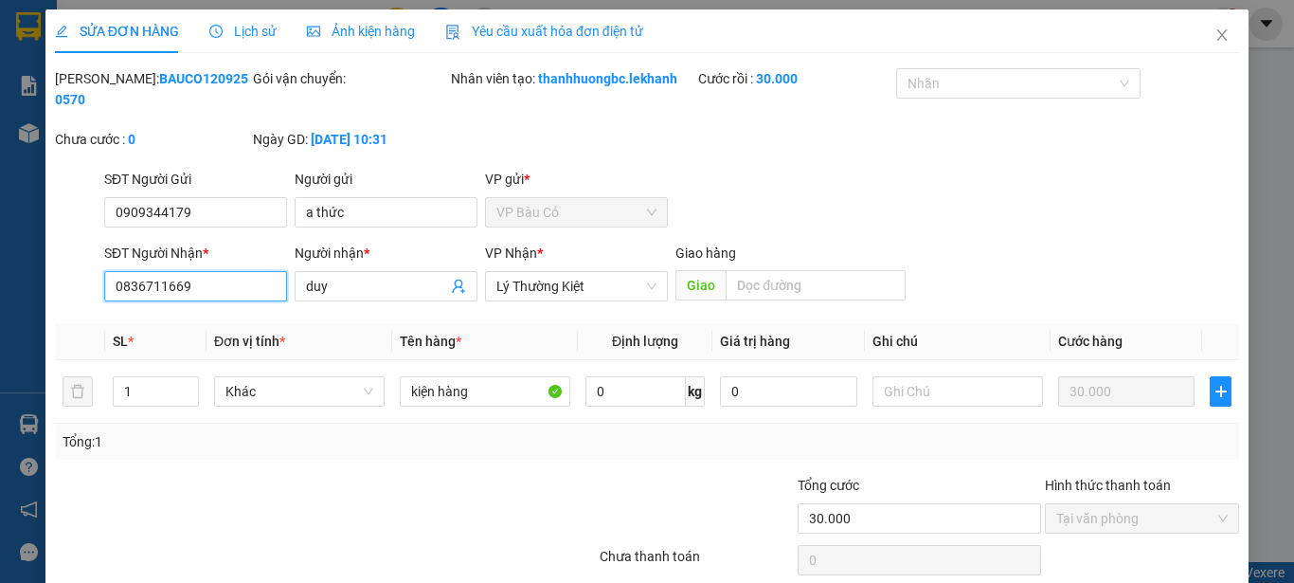
click at [246, 271] on input "0836711669" at bounding box center [195, 286] width 183 height 30
type input "09198991033"
click at [422, 276] on input "duy" at bounding box center [376, 286] width 141 height 21
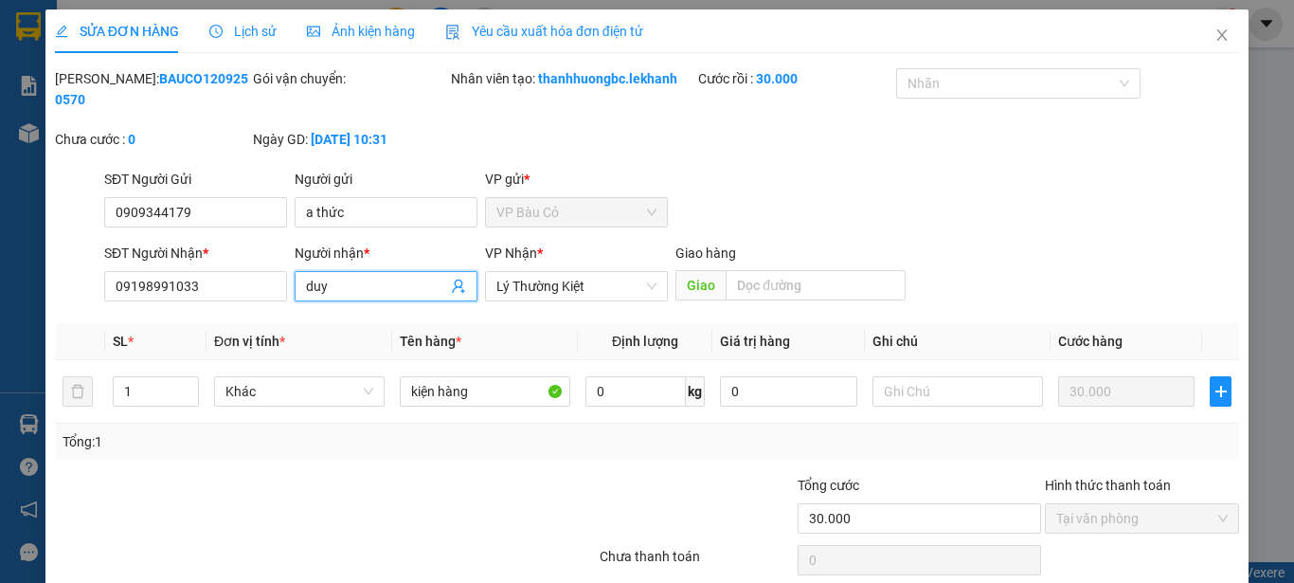
click at [422, 276] on input "duy" at bounding box center [376, 286] width 141 height 21
type input "mạnh quân"
click at [973, 177] on div "SĐT Người Gửi 0909344179 Người gửi a thức VP gửi * VP Bàu Cỏ" at bounding box center [671, 202] width 1143 height 66
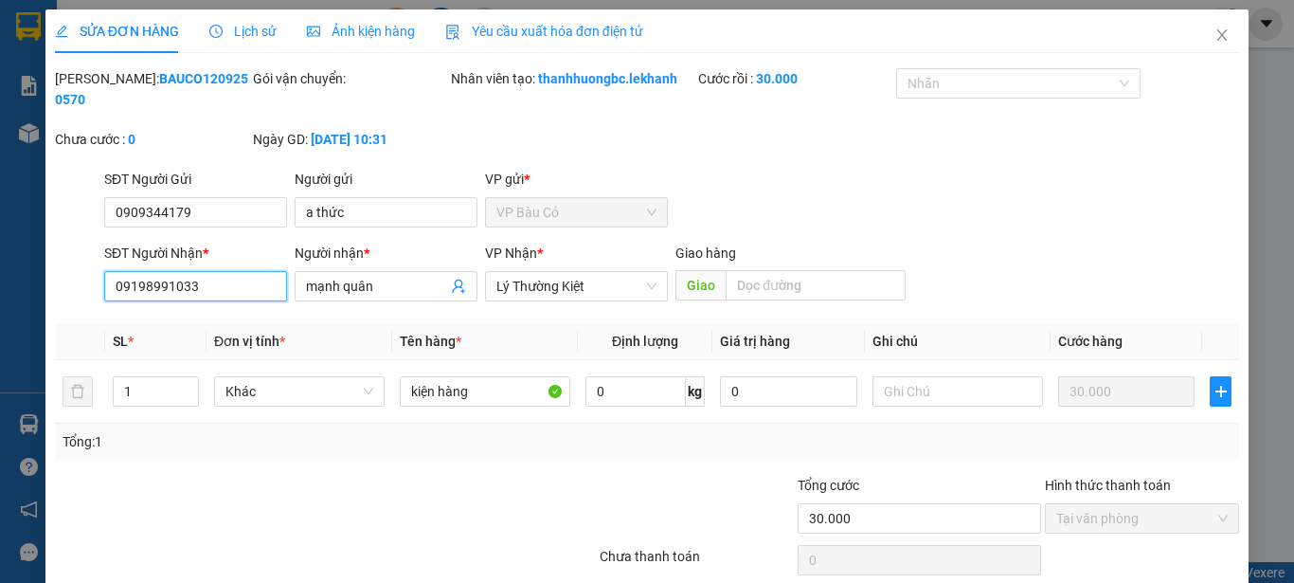
click at [151, 271] on input "09198991033" at bounding box center [195, 286] width 183 height 30
type input "0919991033"
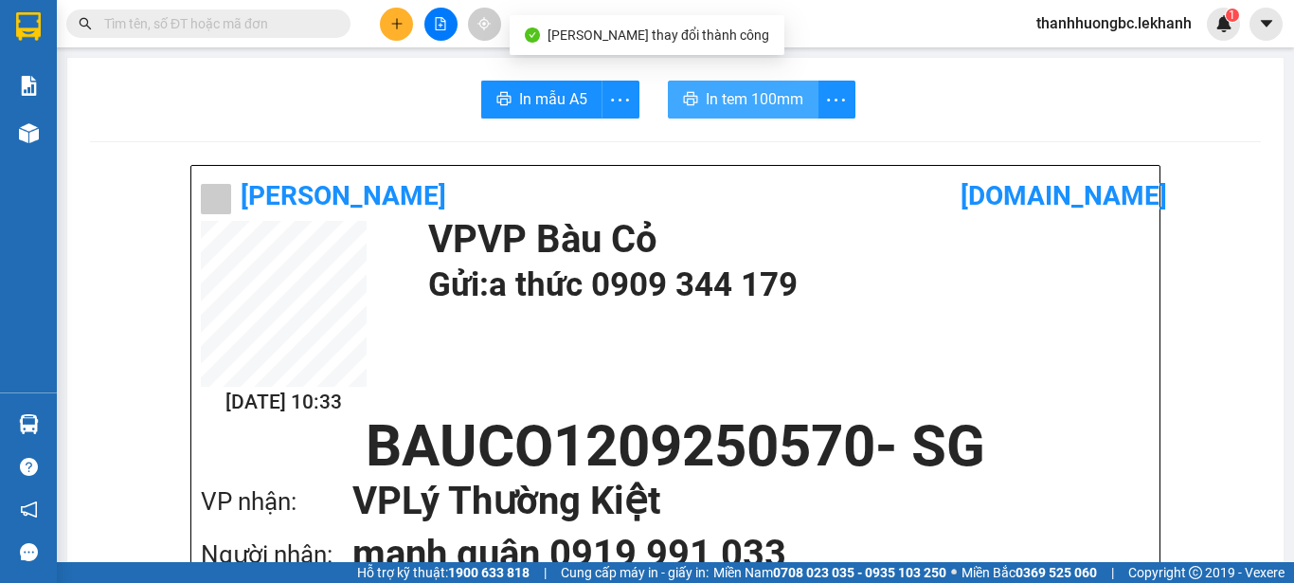
click at [787, 97] on span "In tem 100mm" at bounding box center [755, 99] width 98 height 24
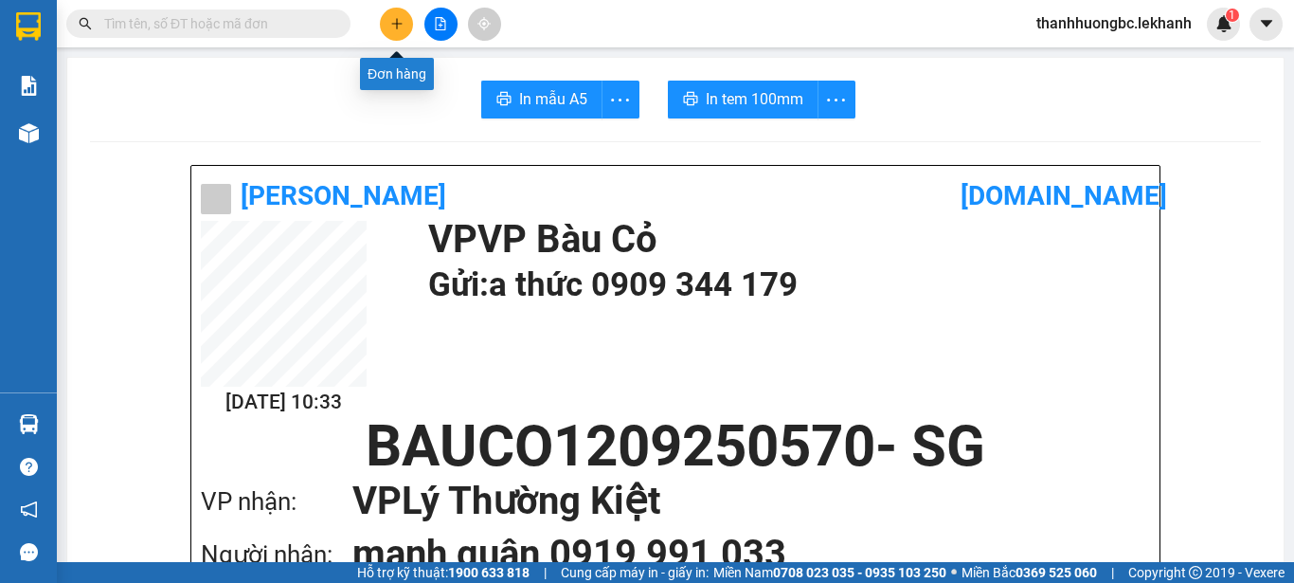
click at [396, 17] on icon "plus" at bounding box center [396, 23] width 13 height 13
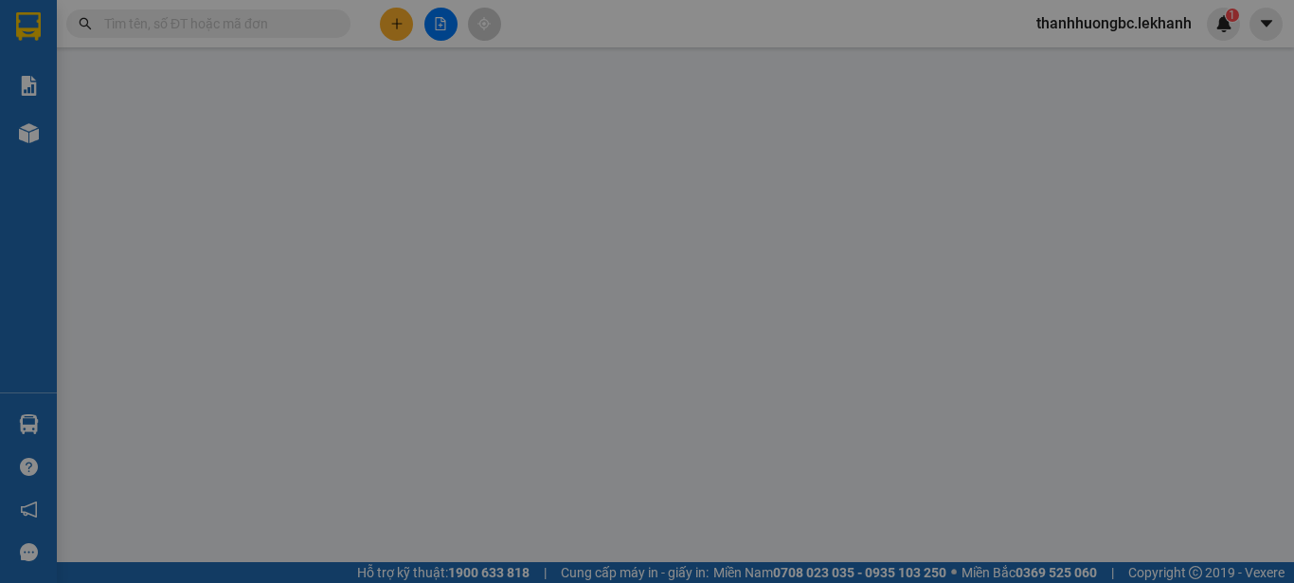
click at [280, 26] on div "TẠO ĐƠN HÀNG Yêu cầu xuất hóa đơn điện tử Transit Pickup Surcharge Ids Transit …" at bounding box center [647, 291] width 1294 height 583
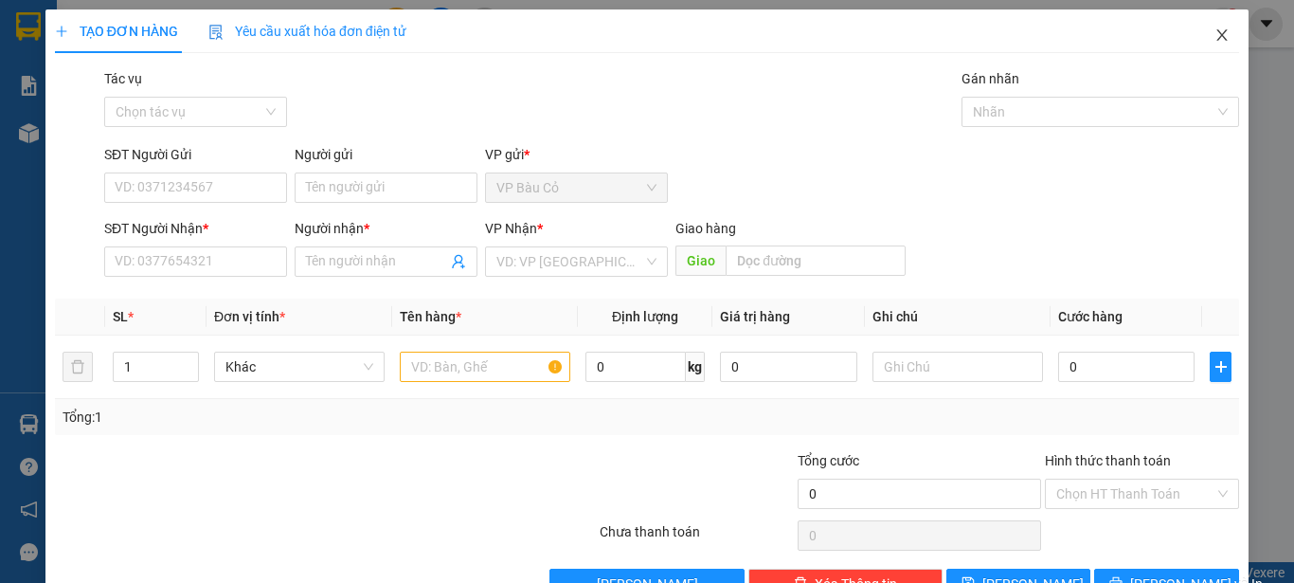
click at [1215, 33] on icon "close" at bounding box center [1222, 34] width 15 height 15
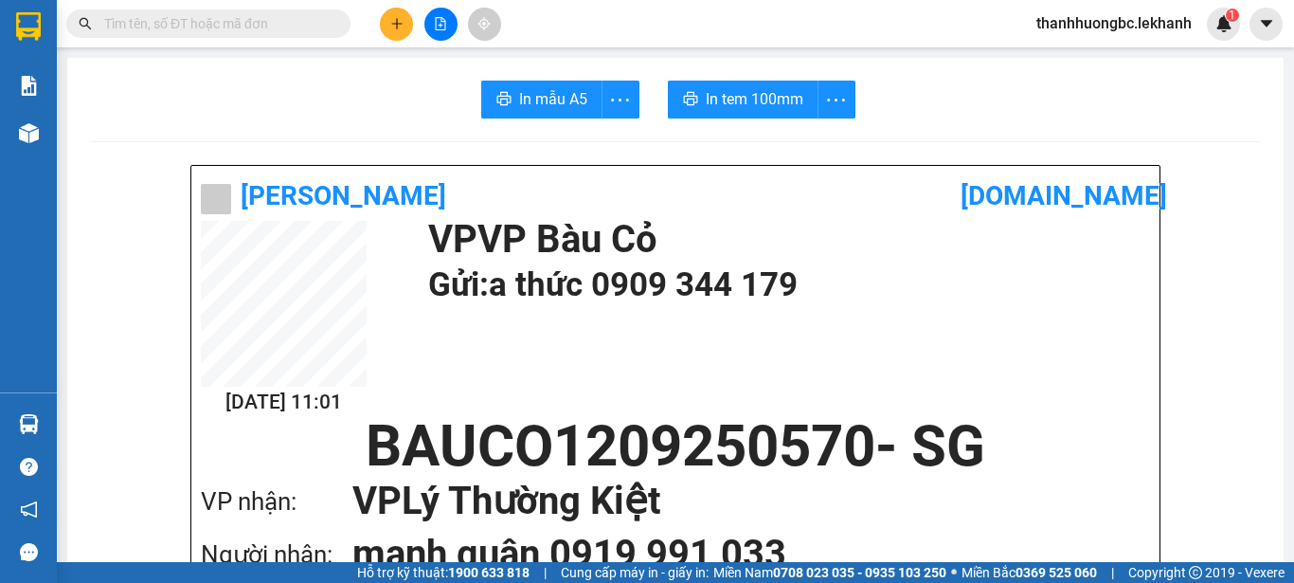
click at [319, 25] on input "text" at bounding box center [216, 23] width 224 height 21
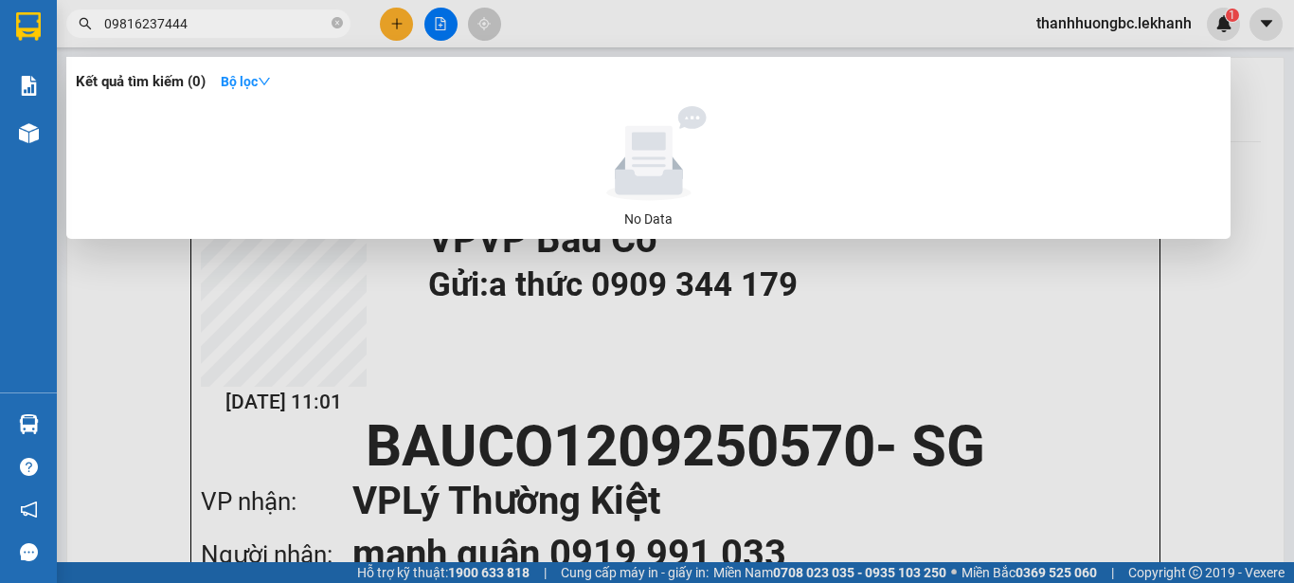
click at [240, 24] on input "09816237444" at bounding box center [216, 23] width 224 height 21
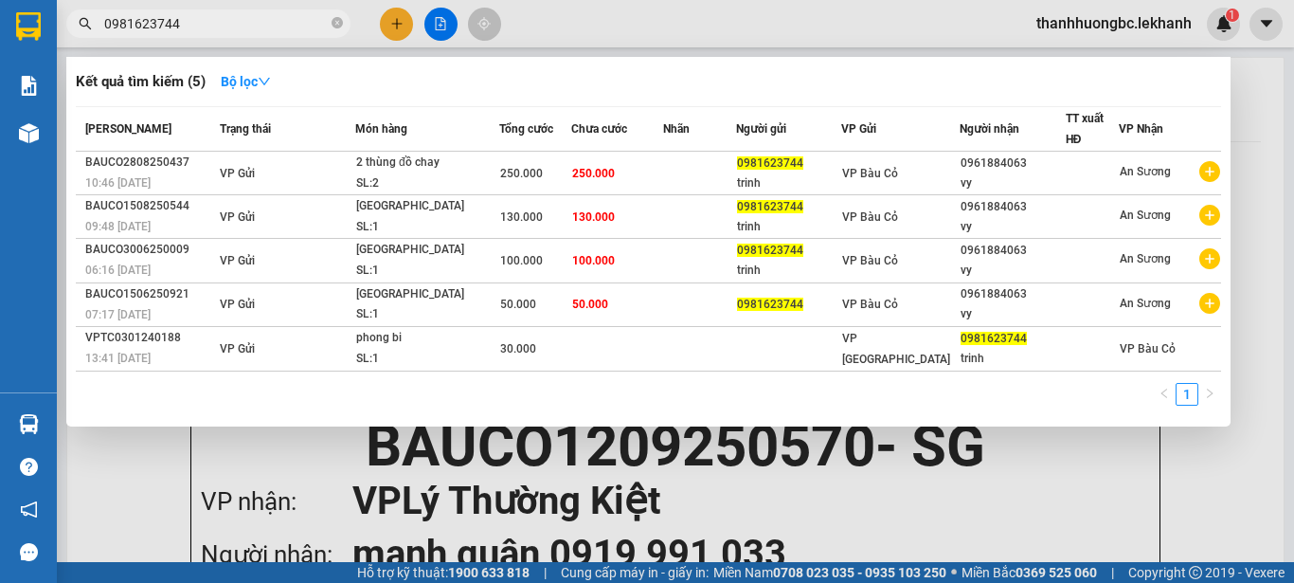
type input "0981623744"
click at [1131, 500] on div at bounding box center [647, 291] width 1294 height 583
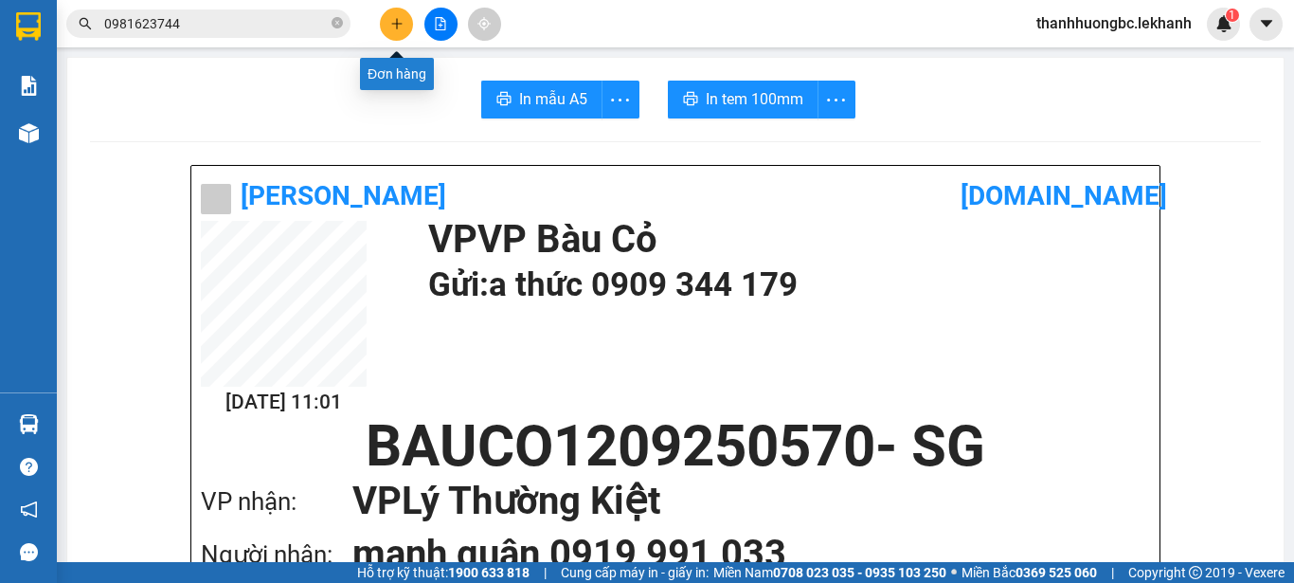
click at [396, 29] on icon "plus" at bounding box center [396, 23] width 13 height 13
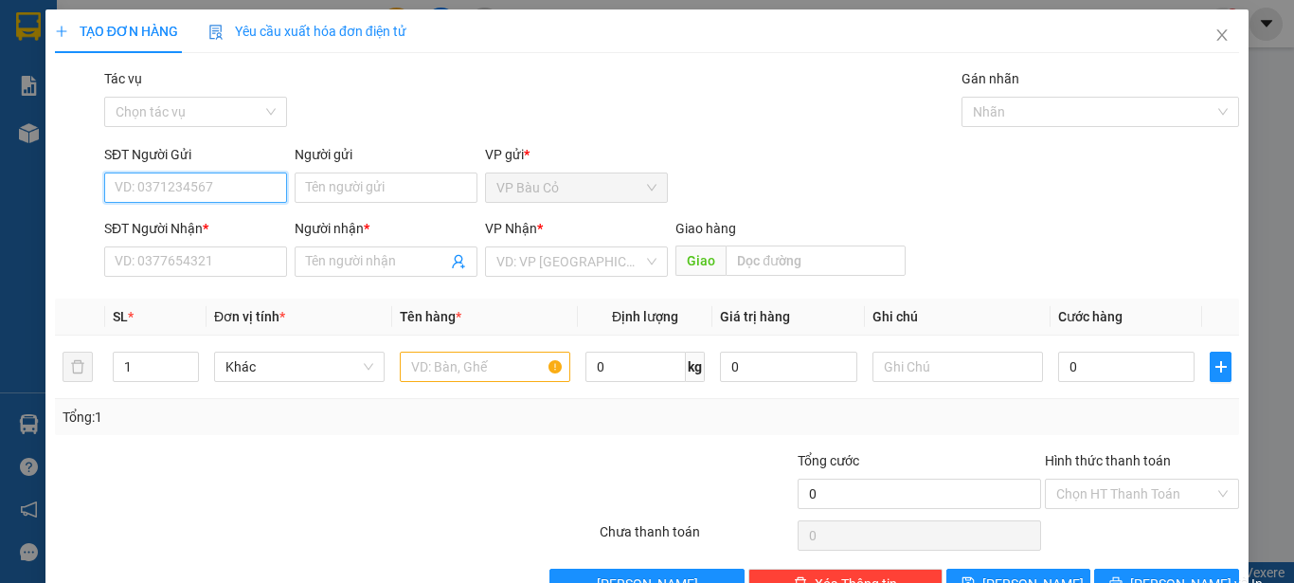
click at [230, 187] on input "SĐT Người Gửi" at bounding box center [195, 187] width 183 height 30
type input "0981623744"
click at [187, 216] on div "0981623744 - [PERSON_NAME]" at bounding box center [208, 225] width 187 height 21
type input "trinh"
type input "0961884063"
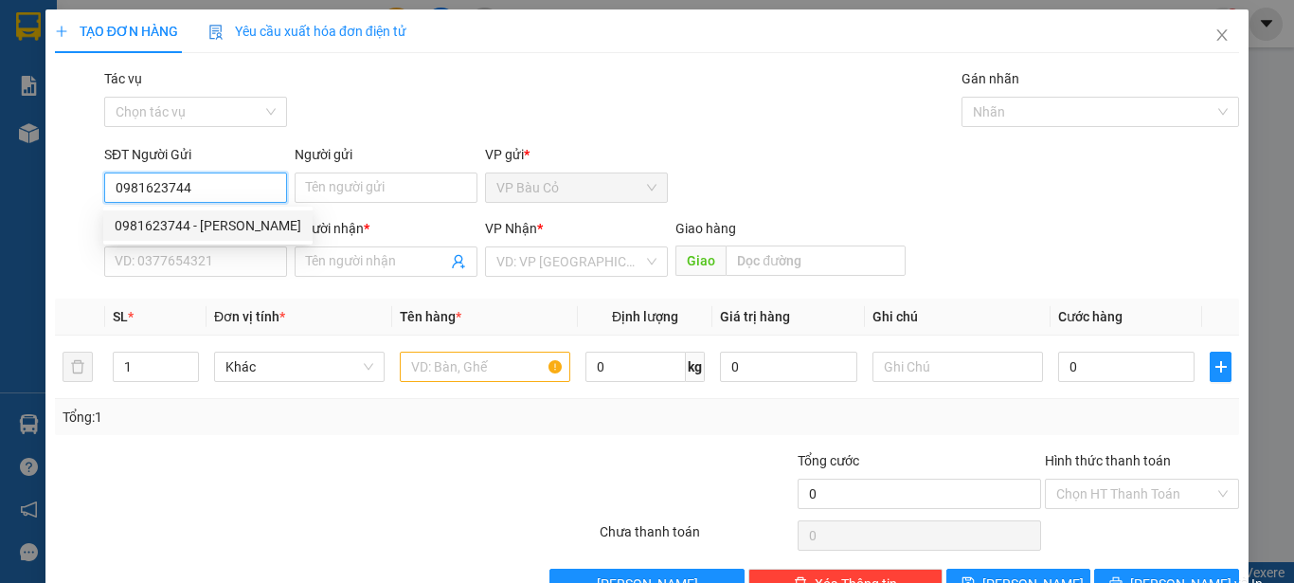
type input "vy"
type input "250.000"
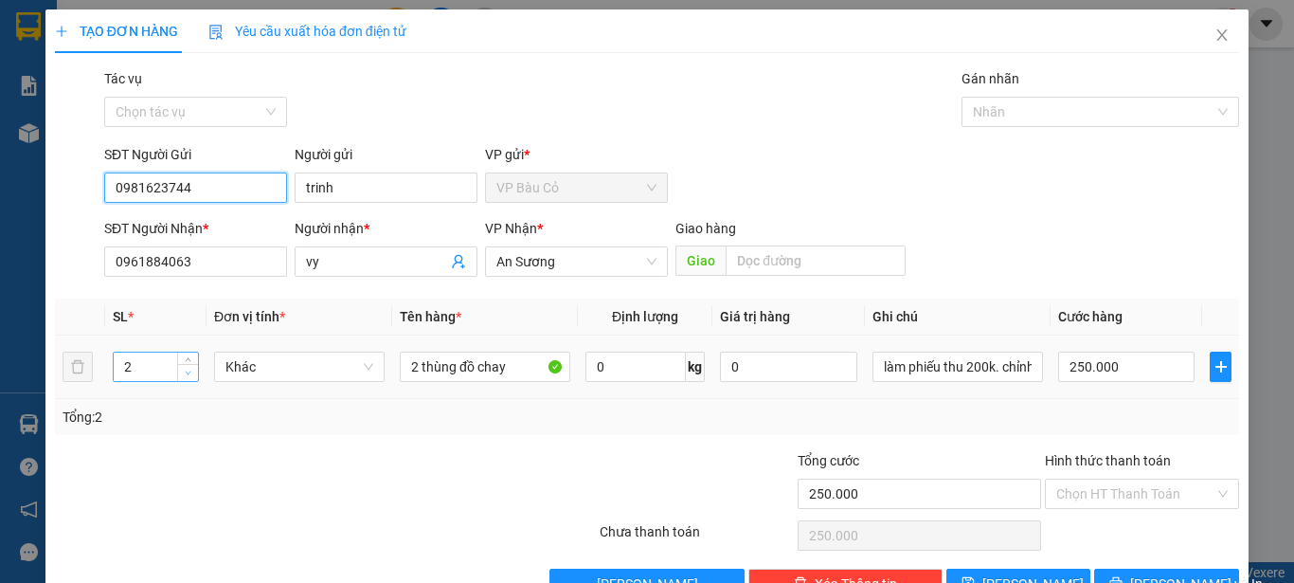
type input "0981623744"
type input "1"
click at [186, 378] on span "Decrease Value" at bounding box center [187, 372] width 21 height 17
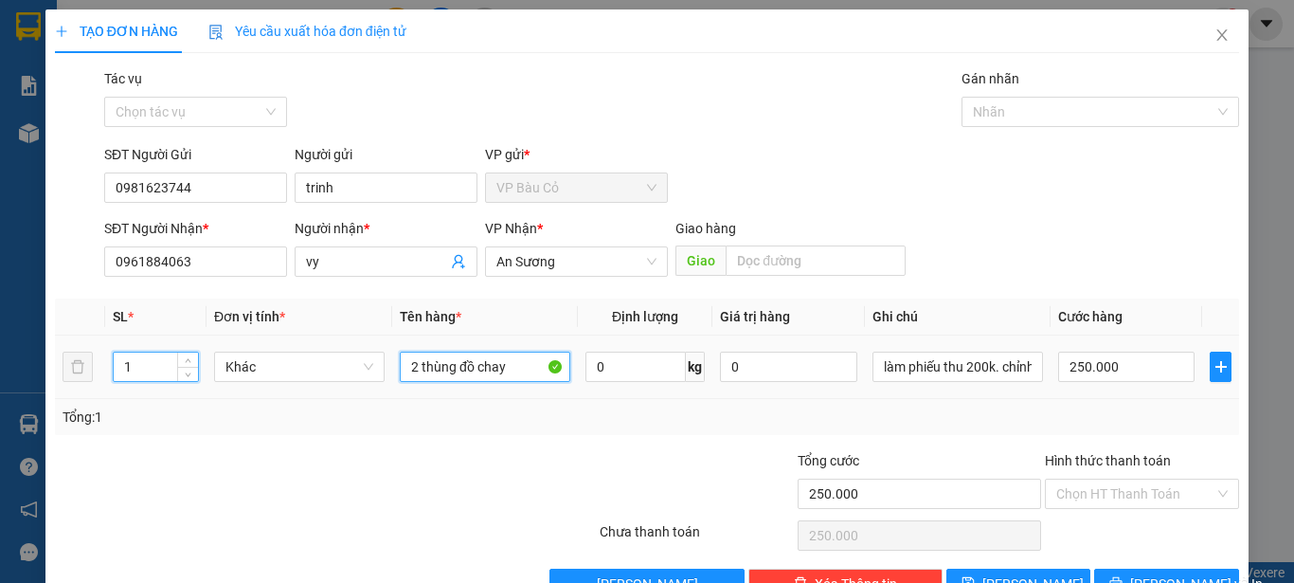
click at [512, 369] on input "2 thùng đồ chay" at bounding box center [485, 367] width 171 height 30
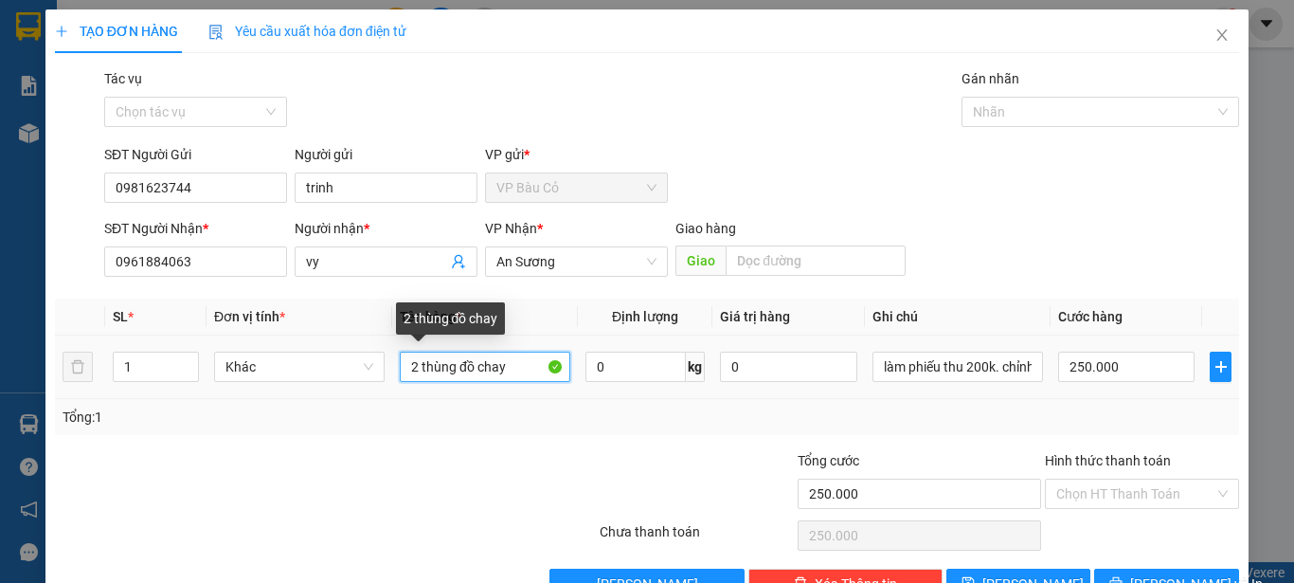
click at [512, 369] on input "2 thùng đồ chay" at bounding box center [485, 367] width 171 height 30
type input "1 thùng đồ chay"
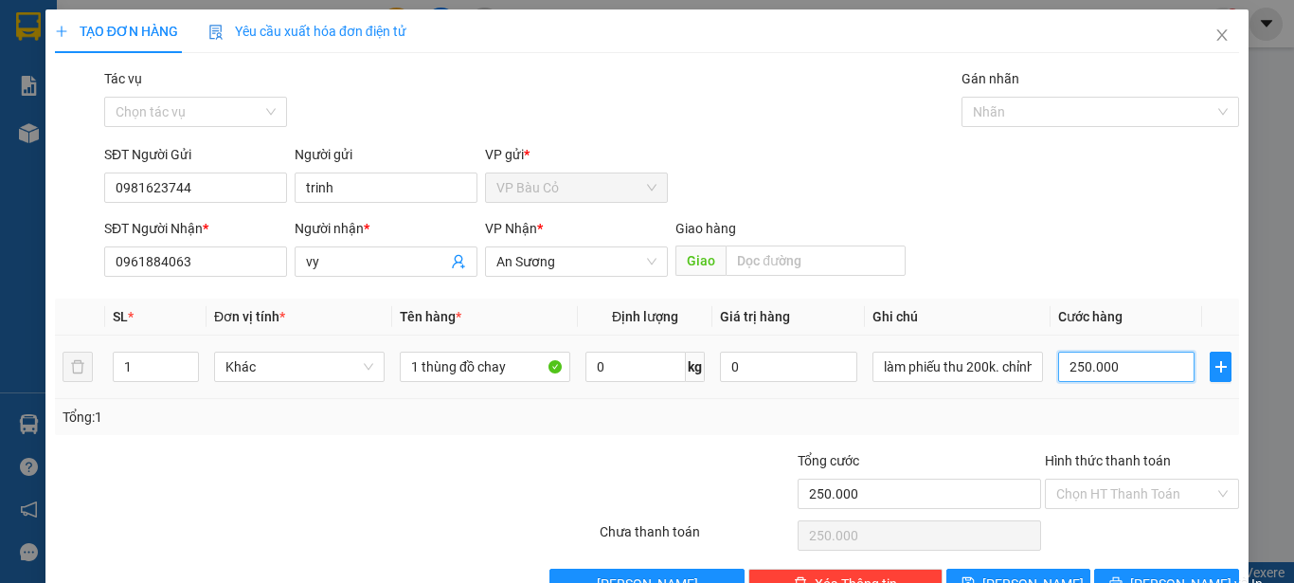
click at [1106, 357] on input "250.000" at bounding box center [1127, 367] width 136 height 30
type input "1"
type input "12"
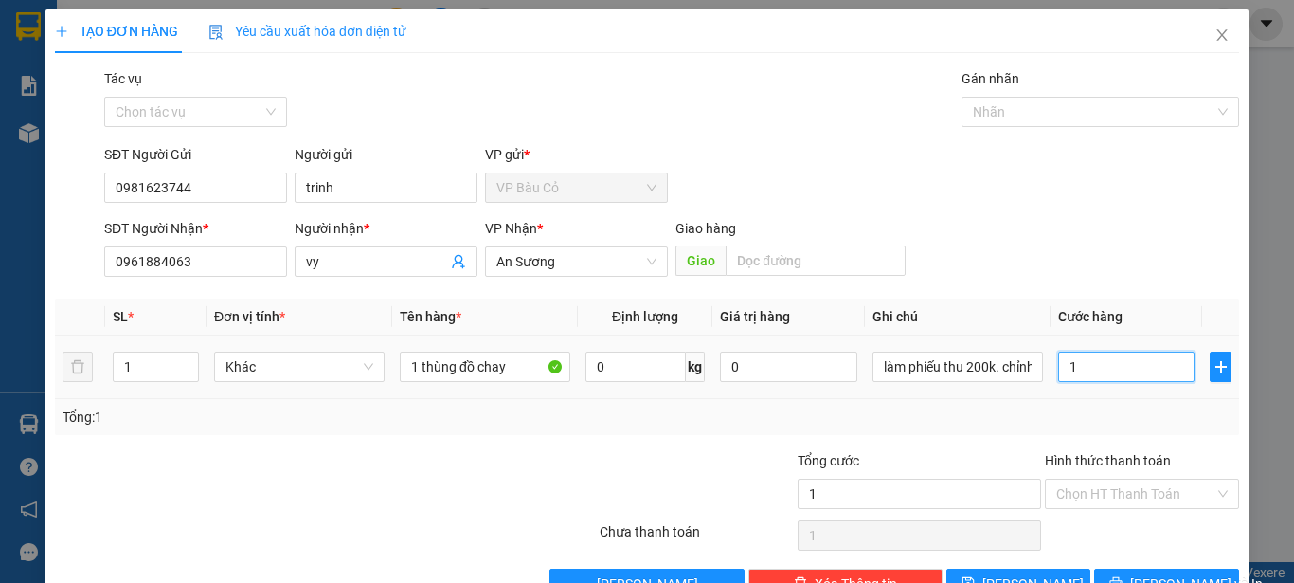
type input "12"
type input "120"
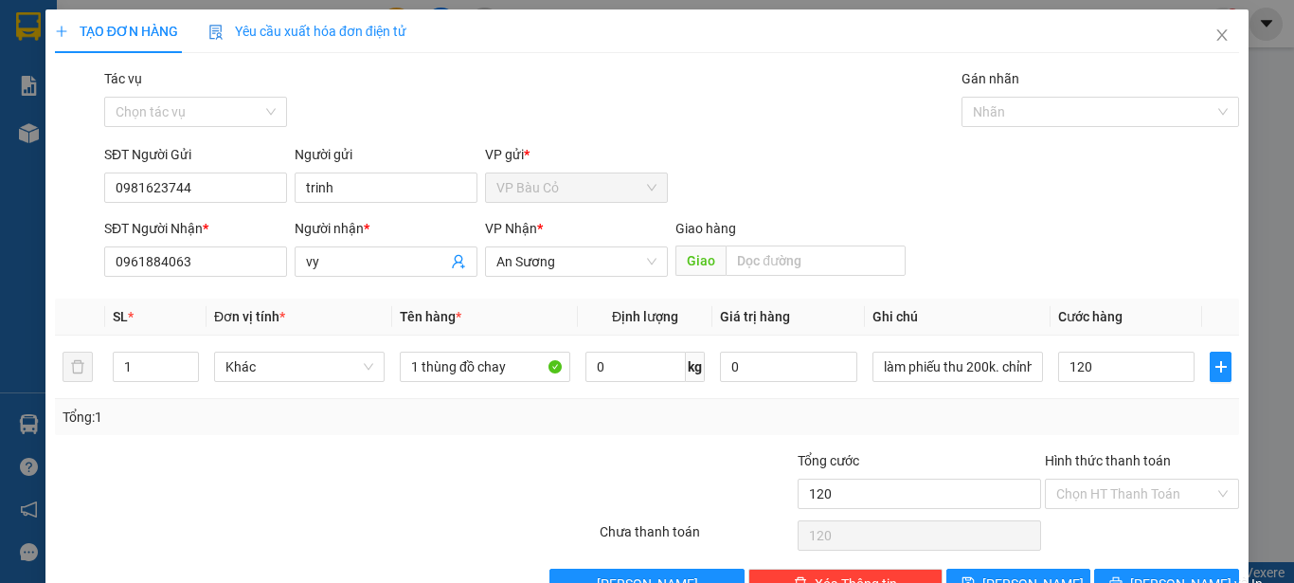
type input "120.000"
click at [836, 418] on div "Tổng: 1" at bounding box center [647, 417] width 1169 height 21
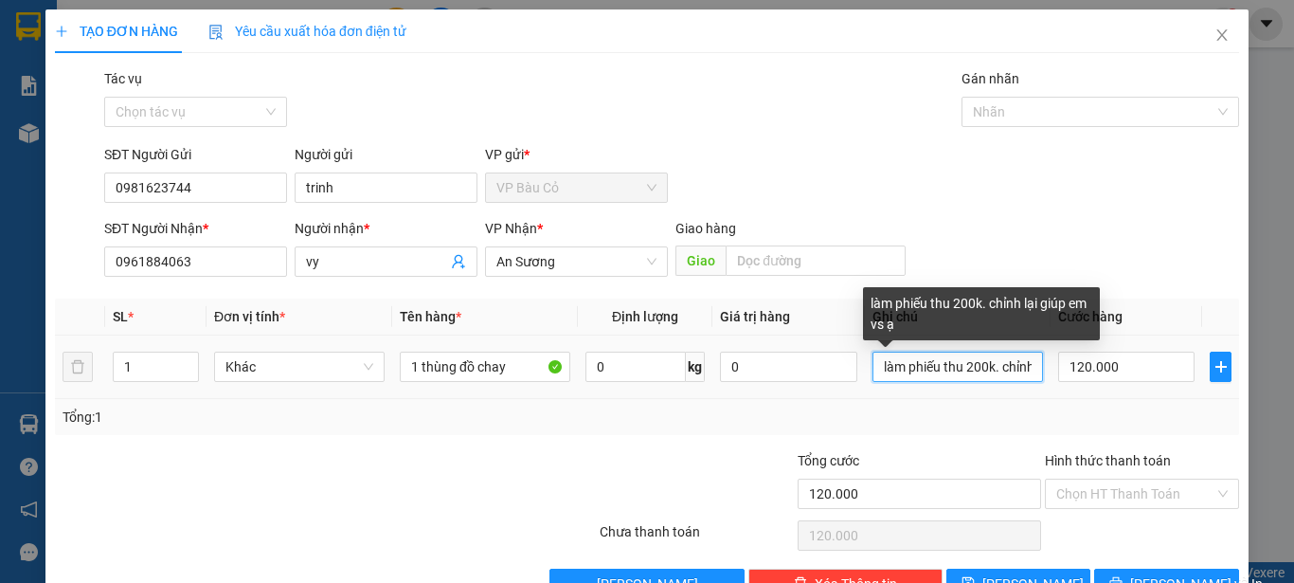
click at [1008, 371] on input "làm phiếu thu 200k. chỉnh lại giúp em vs ạ" at bounding box center [958, 367] width 171 height 30
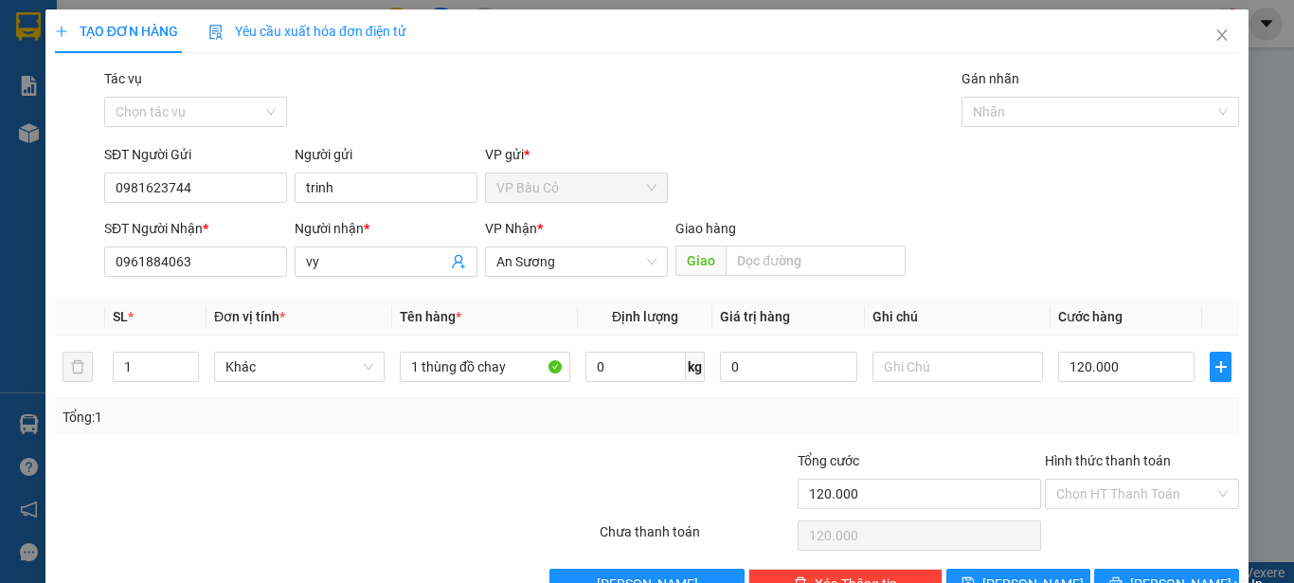
click at [1036, 425] on div "Tổng: 1" at bounding box center [647, 417] width 1169 height 21
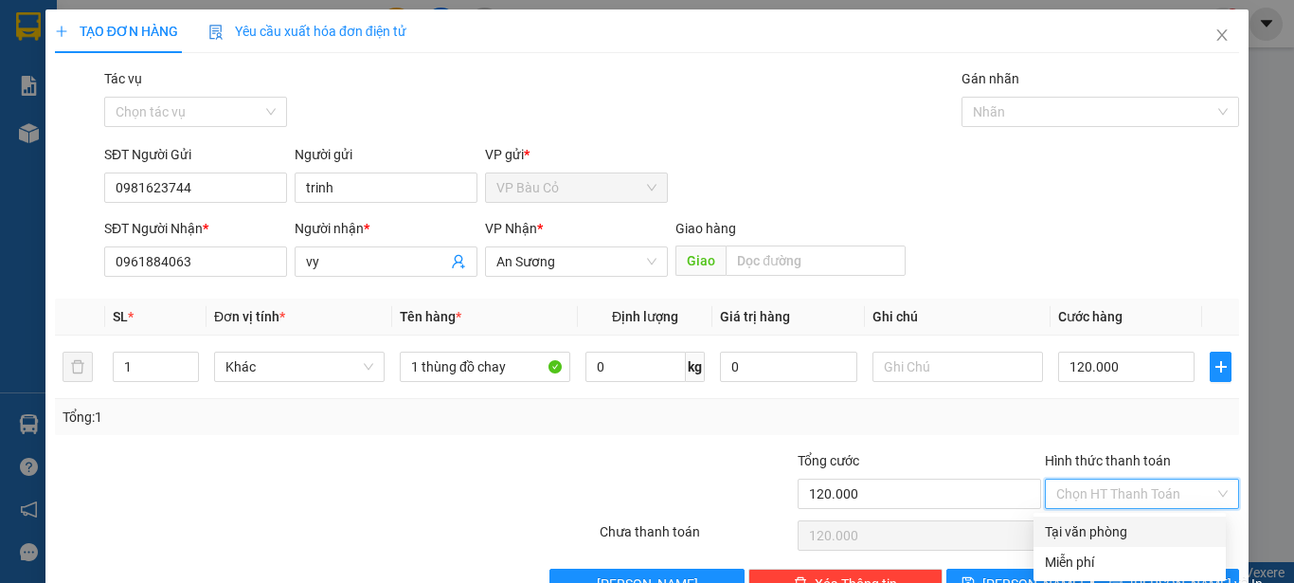
click at [1107, 490] on input "Hình thức thanh toán" at bounding box center [1136, 493] width 158 height 28
click at [1014, 426] on div "Tổng: 1" at bounding box center [647, 417] width 1169 height 21
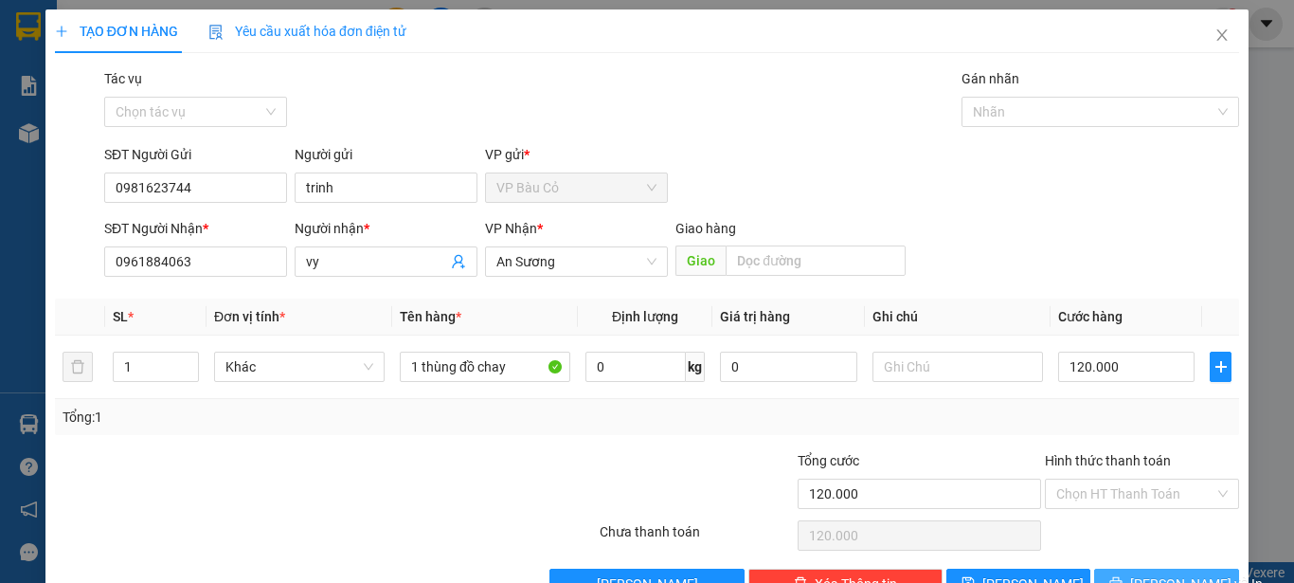
click at [1149, 573] on span "[PERSON_NAME] và In" at bounding box center [1197, 583] width 133 height 21
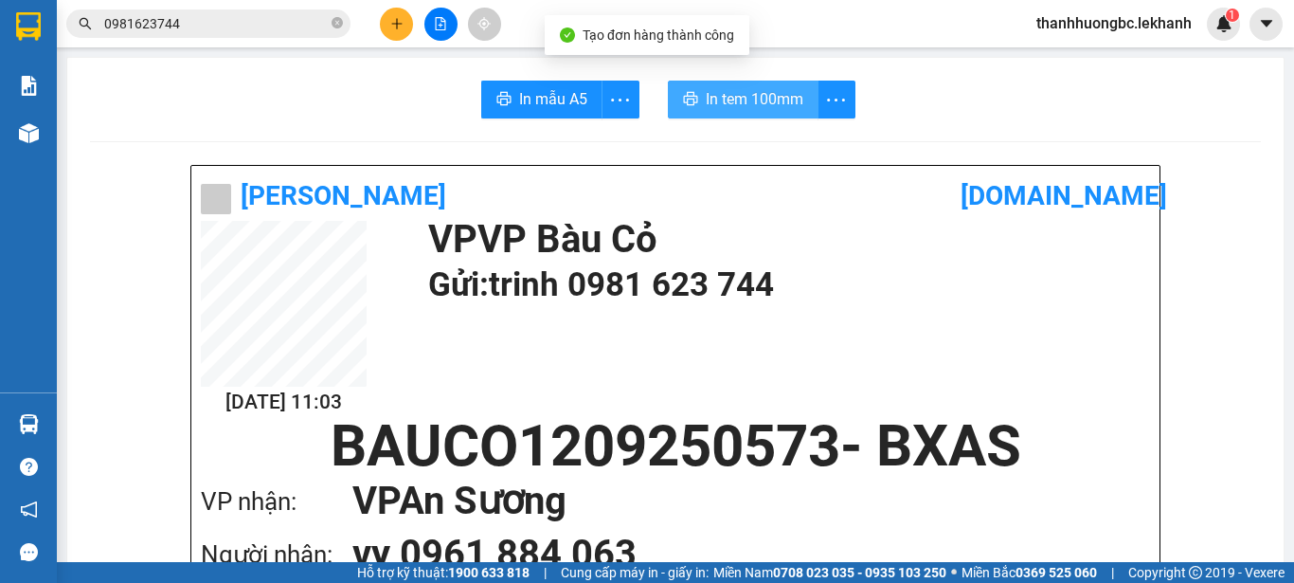
click at [769, 105] on span "In tem 100mm" at bounding box center [755, 99] width 98 height 24
